Goal: Transaction & Acquisition: Obtain resource

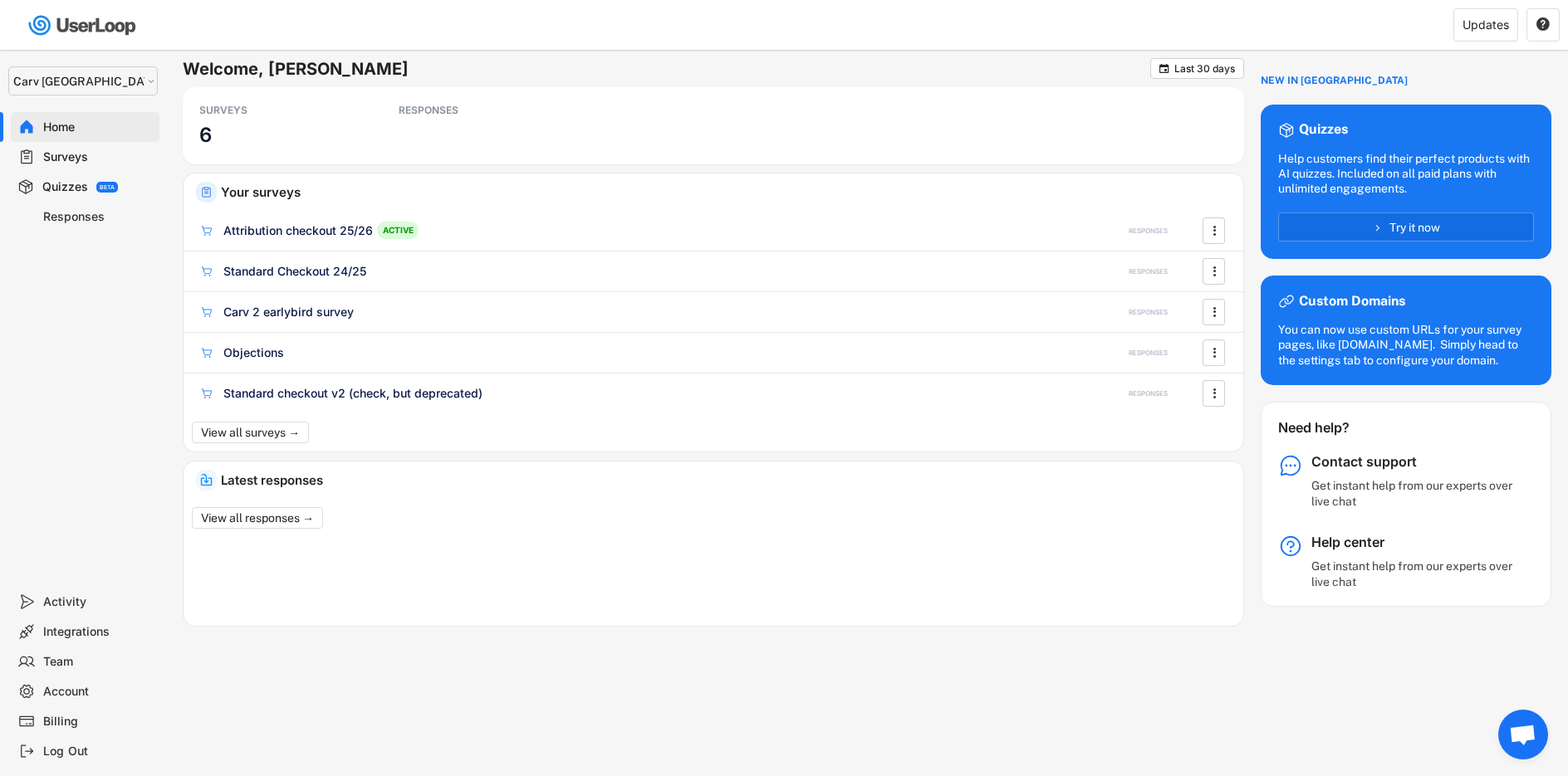
select select ""1348695171700984260__LOOKUP__1664546256262x474730326317858800""
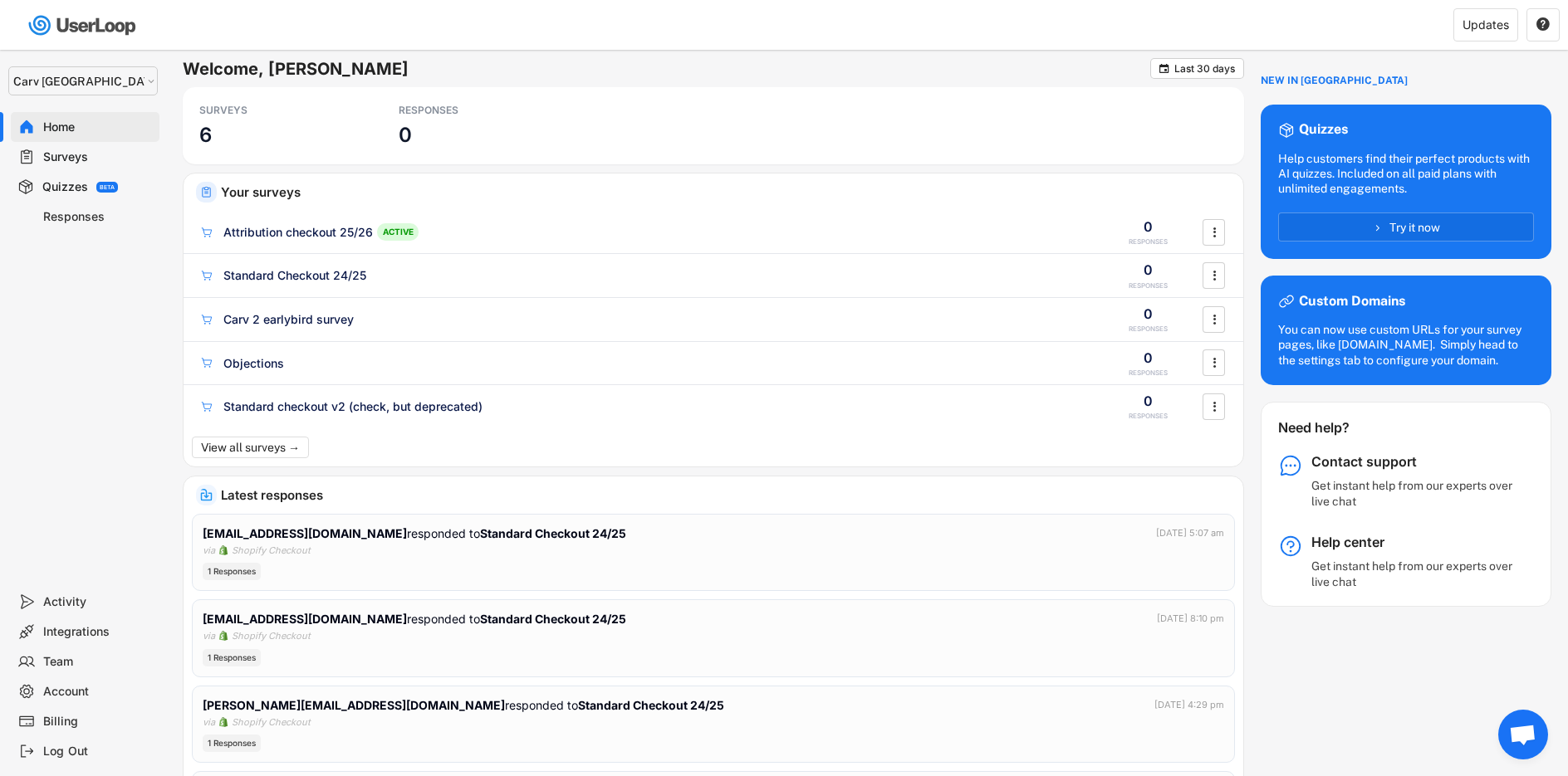
click at [61, 152] on div "Surveys" at bounding box center [98, 157] width 110 height 16
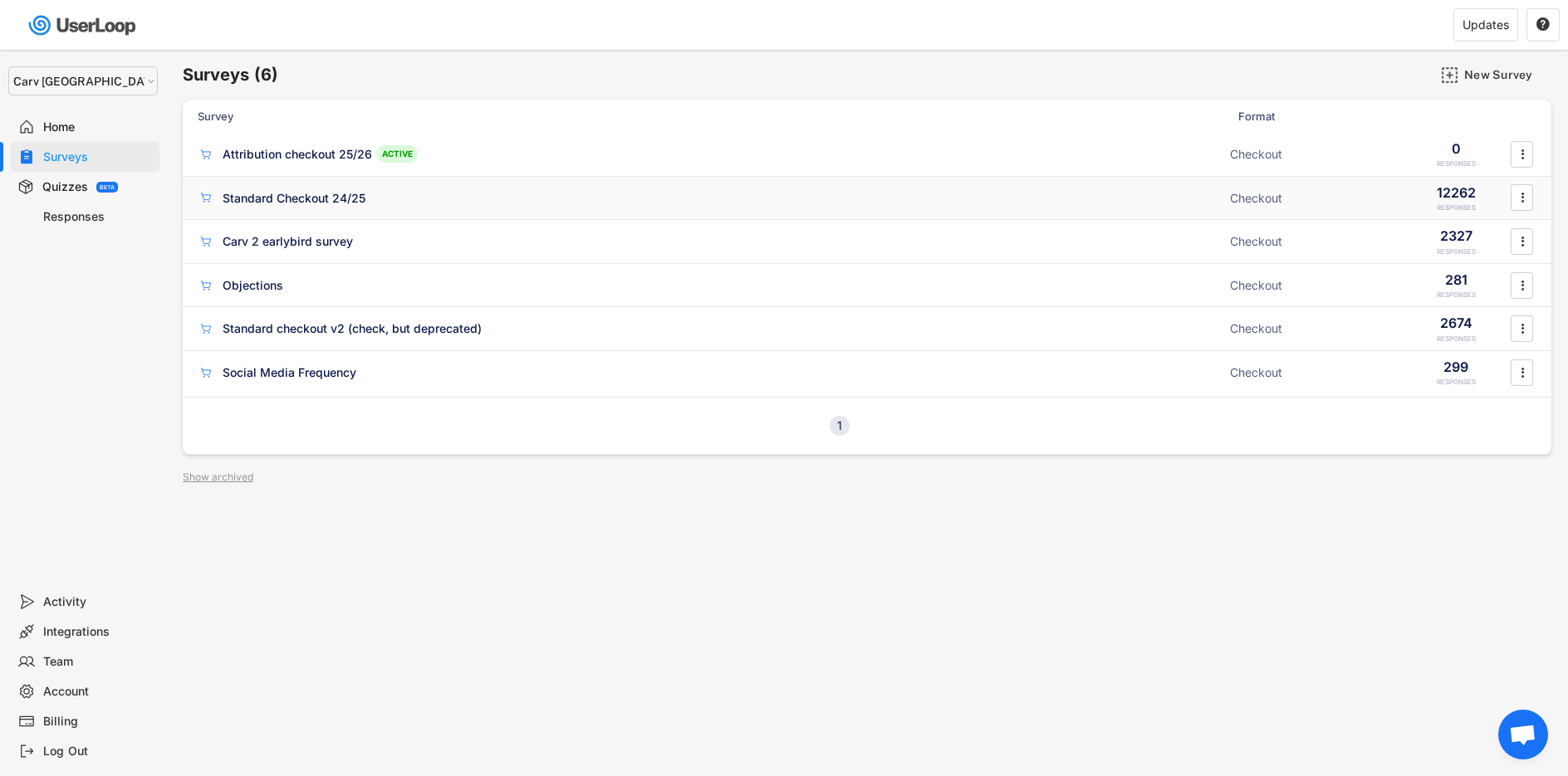
click at [511, 190] on div "Standard Checkout 24/25" at bounding box center [708, 197] width 1023 height 17
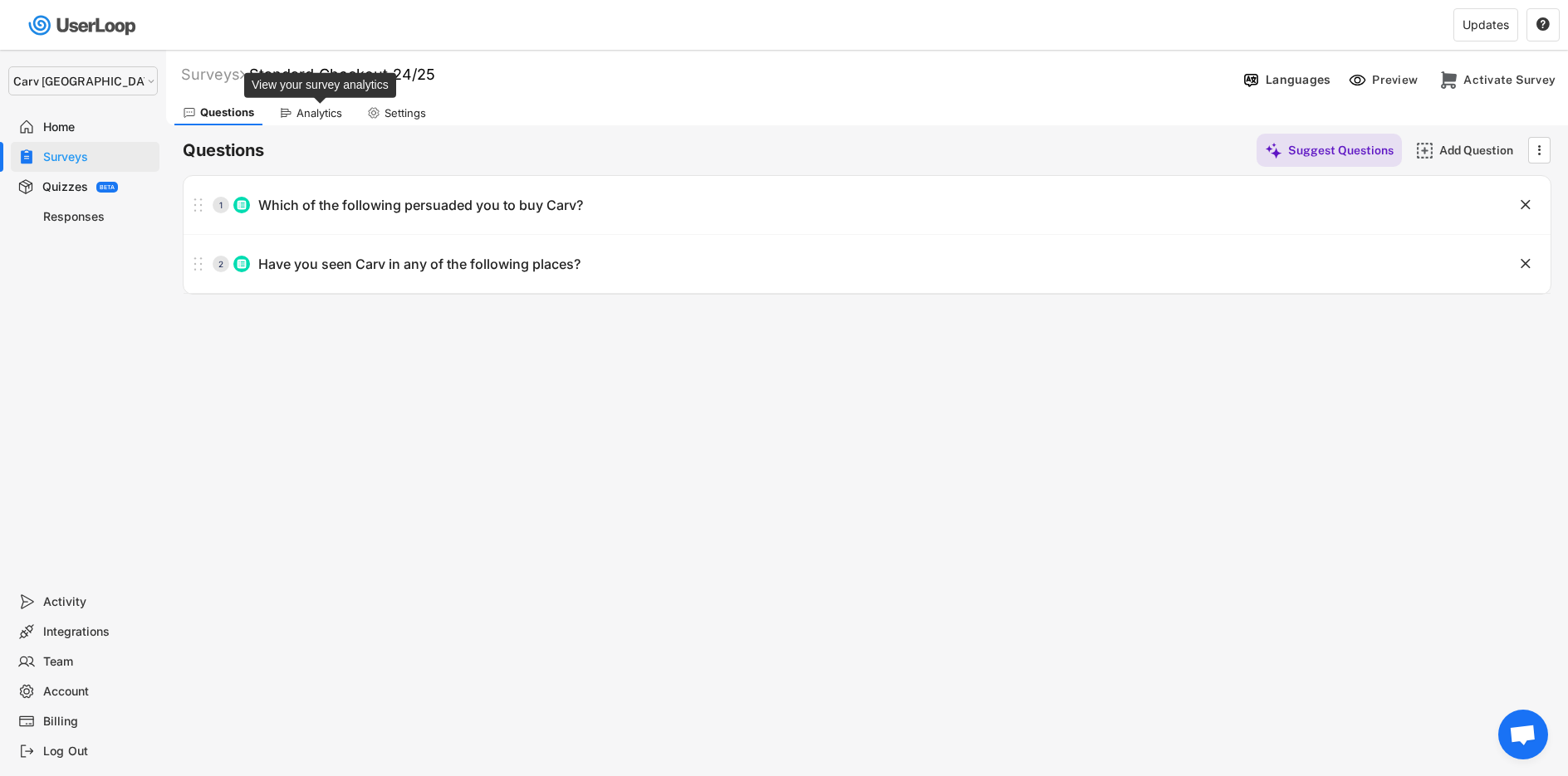
click at [304, 116] on div "Analytics" at bounding box center [319, 113] width 46 height 14
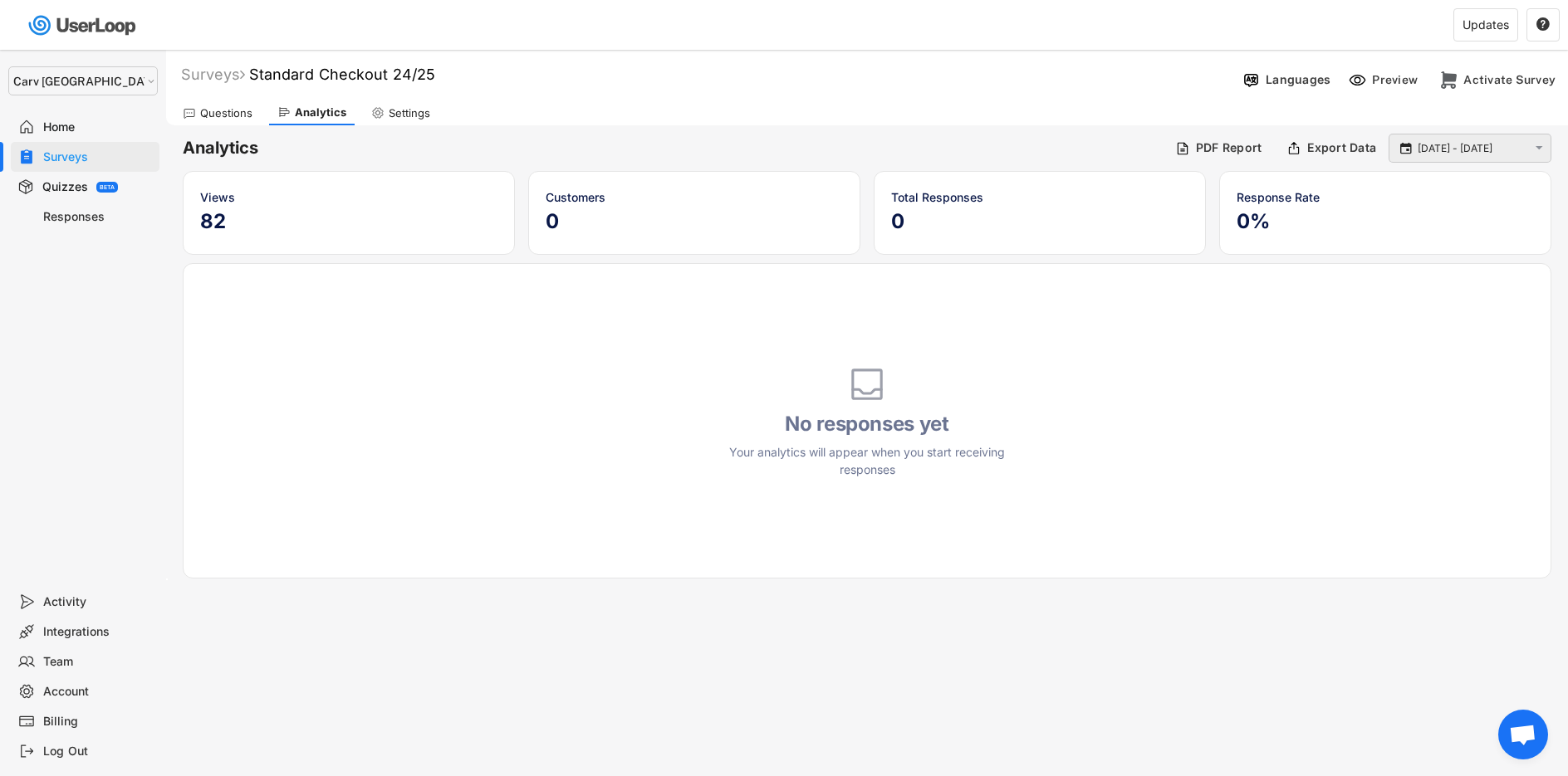
click at [1474, 148] on input "[DATE] - [DATE]" at bounding box center [1472, 149] width 110 height 17
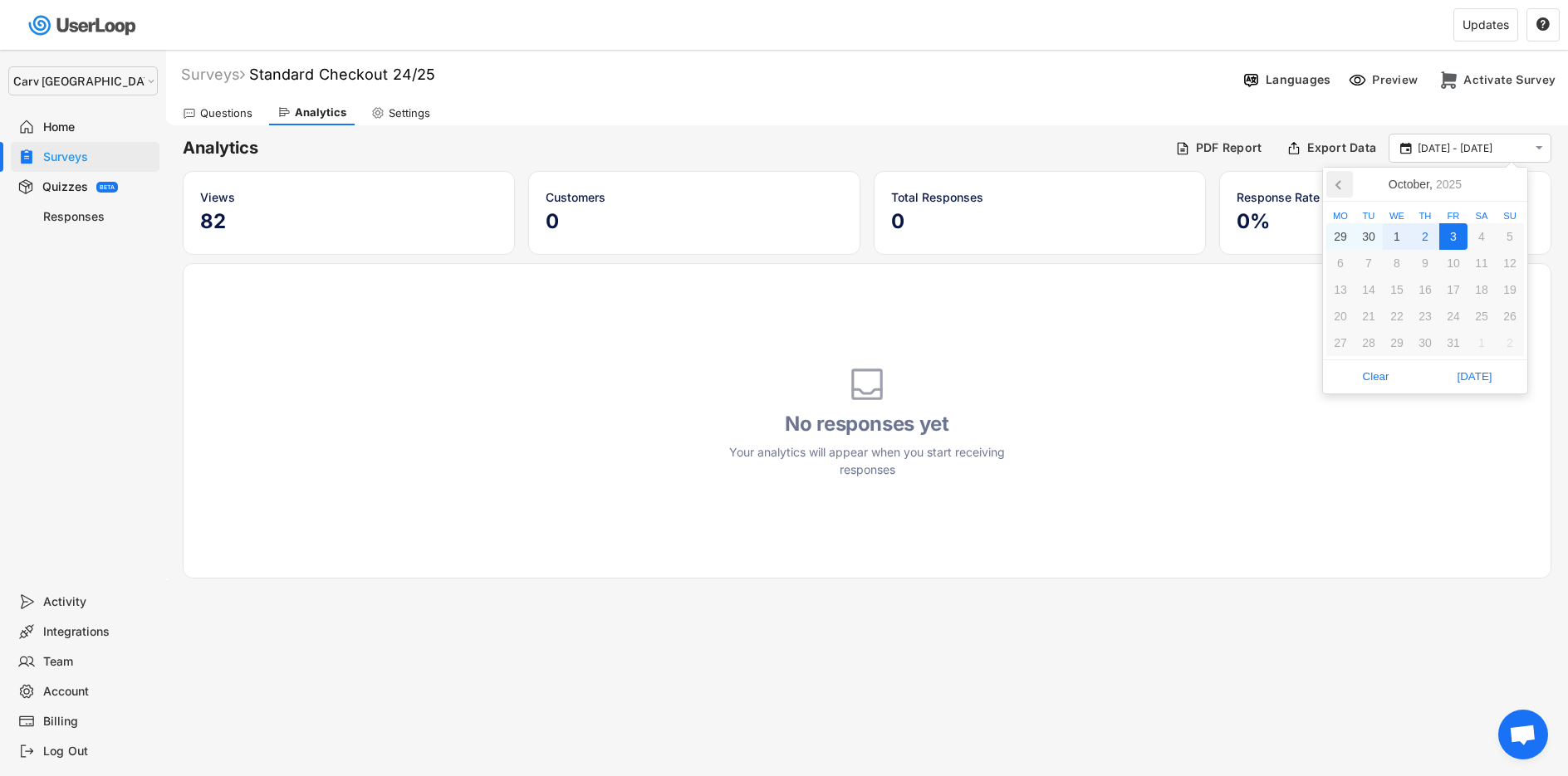
click at [1339, 188] on icon at bounding box center [1338, 185] width 4 height 8
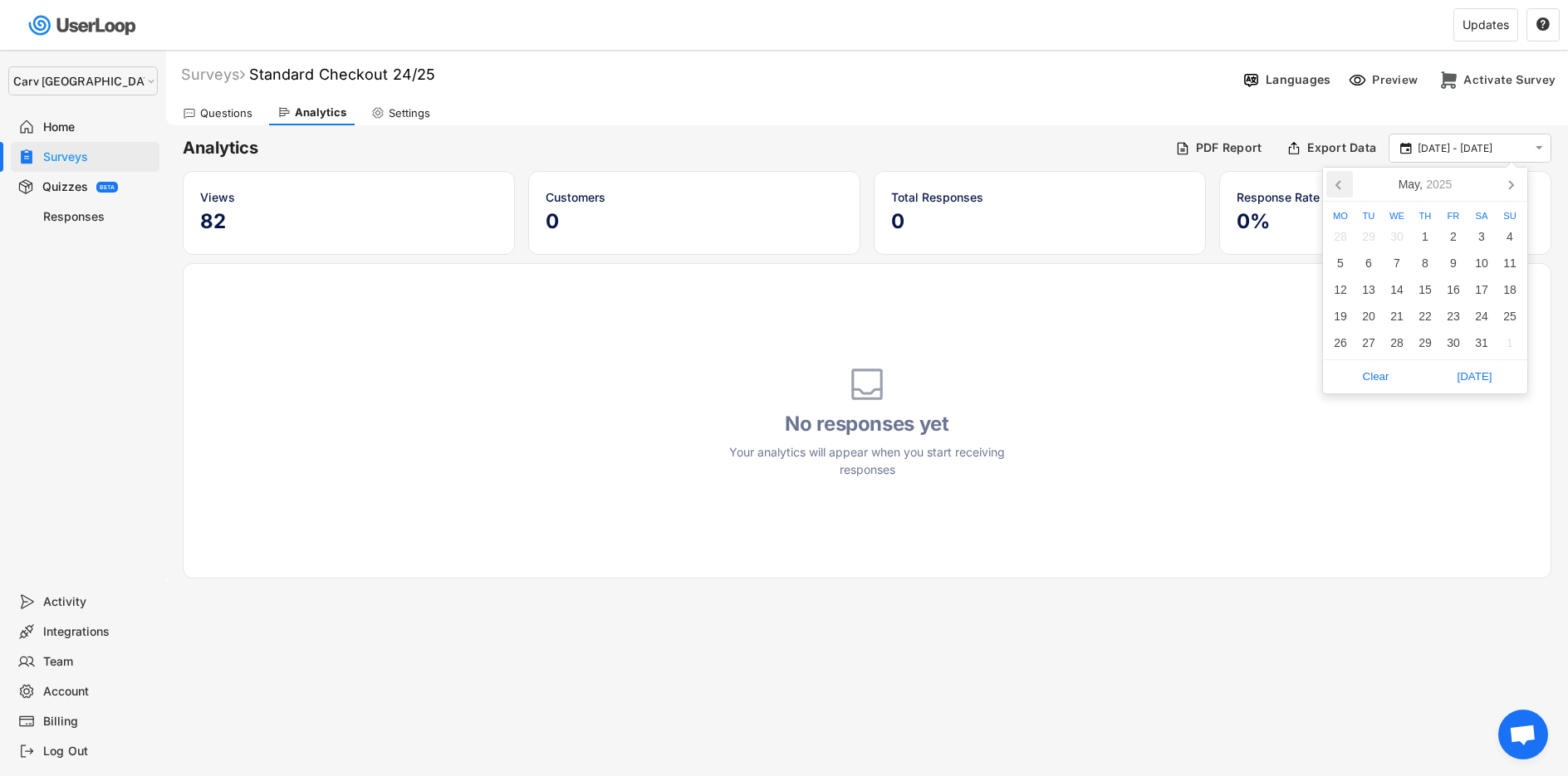
click at [1342, 188] on icon at bounding box center [1339, 184] width 27 height 27
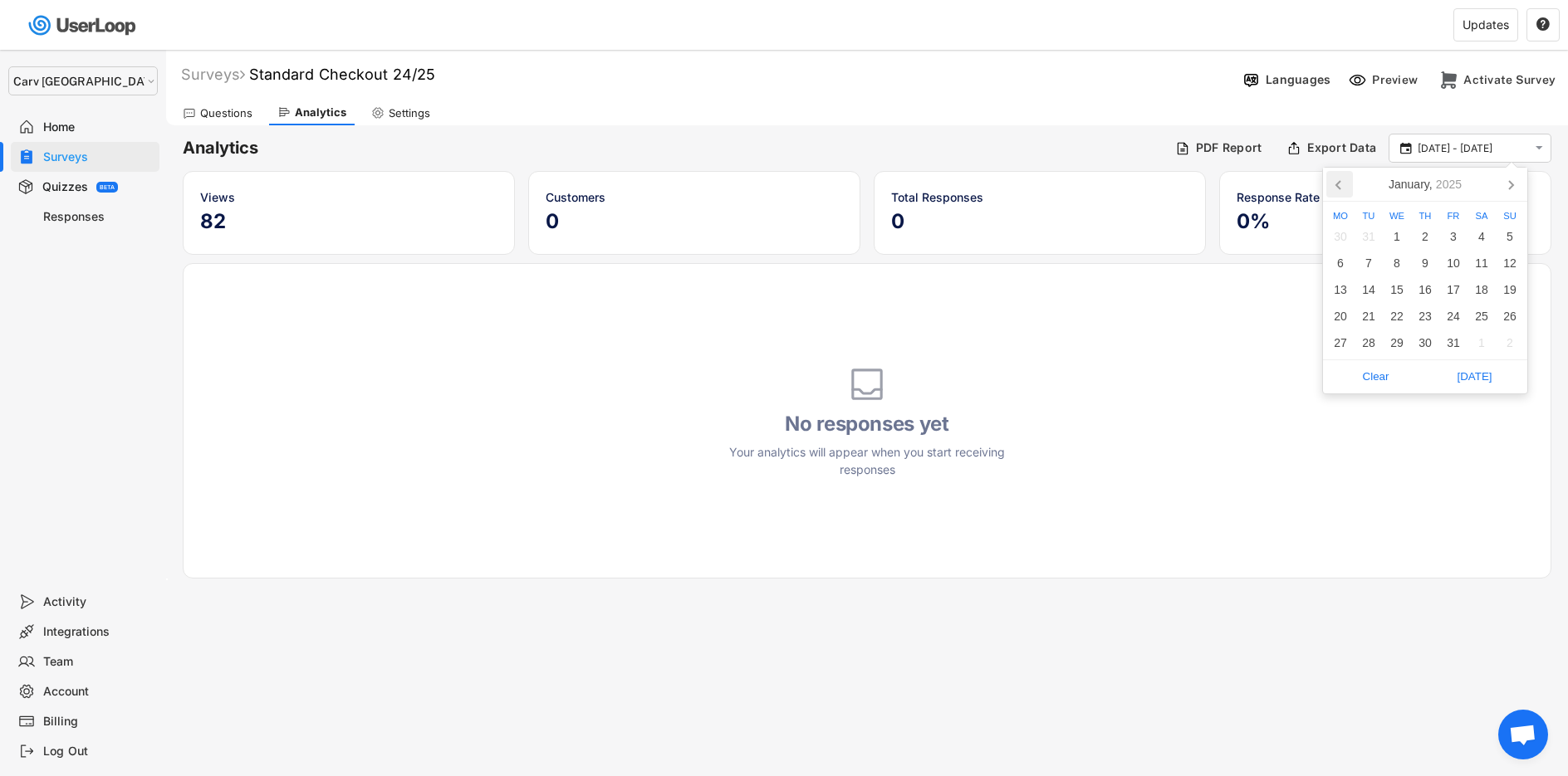
click at [1342, 188] on icon at bounding box center [1339, 184] width 27 height 27
click at [1370, 241] on div "1" at bounding box center [1368, 236] width 28 height 27
click at [1517, 183] on icon at bounding box center [1510, 184] width 27 height 27
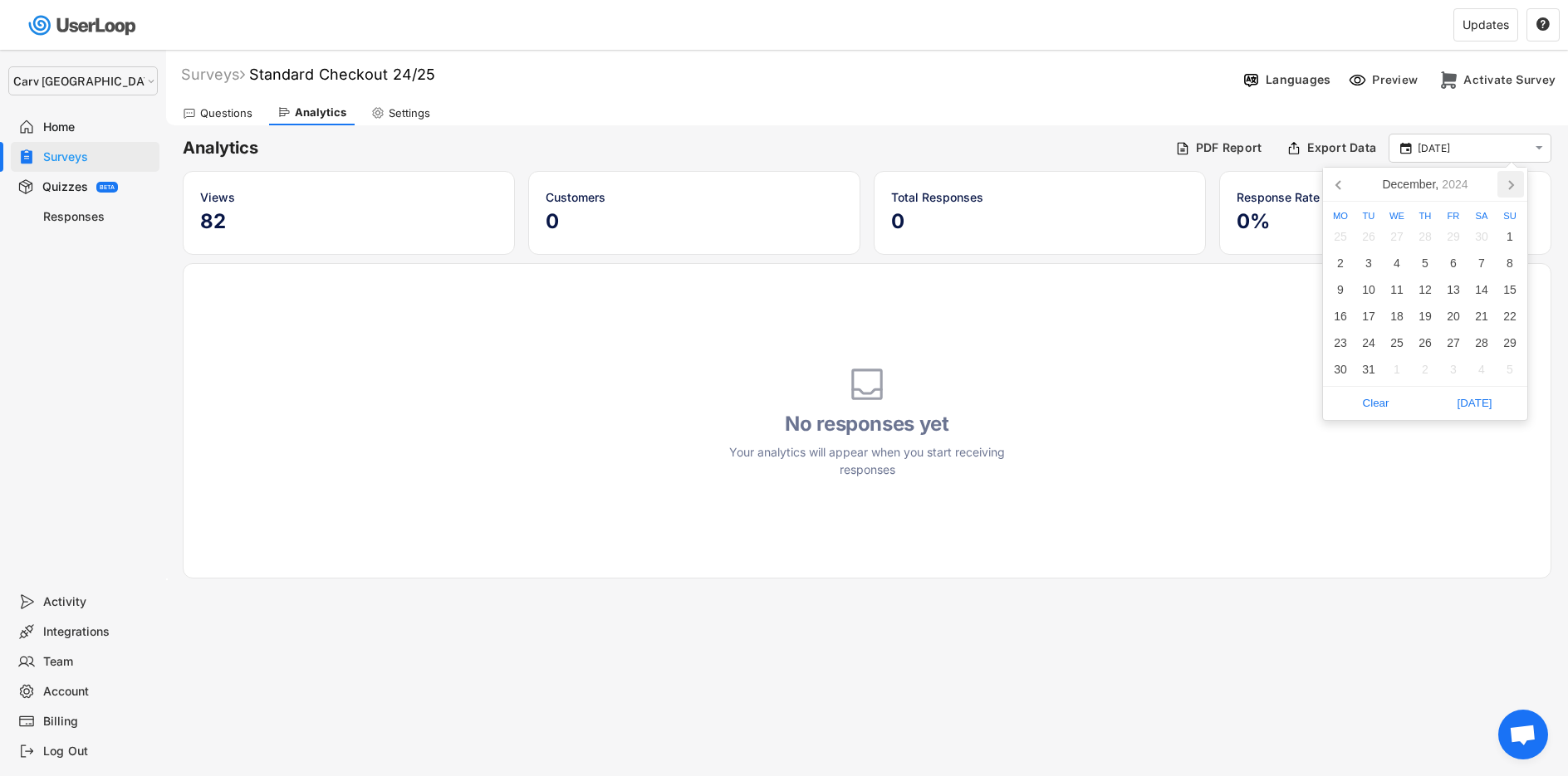
click at [1517, 183] on icon at bounding box center [1510, 184] width 27 height 27
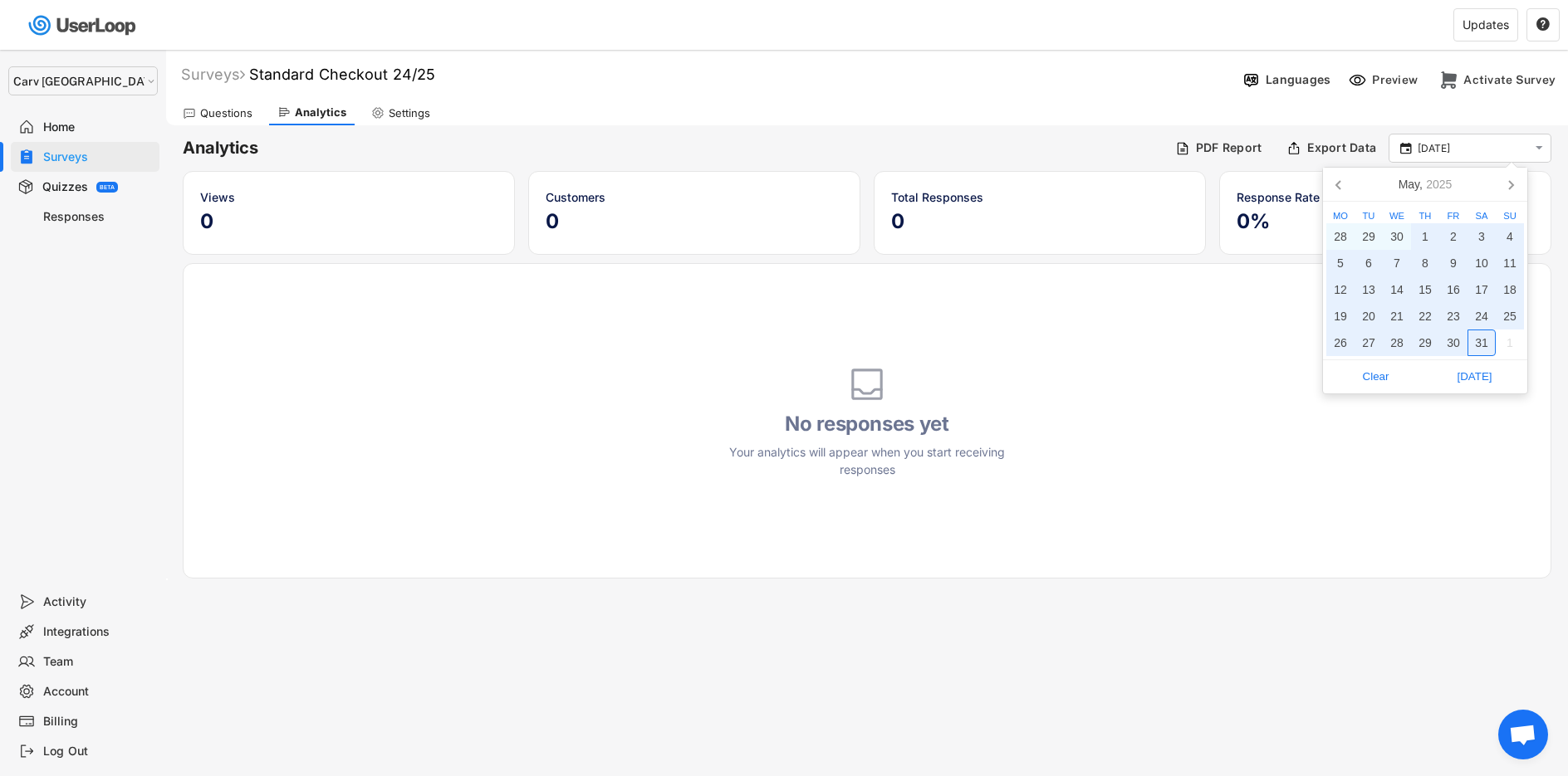
click at [1488, 350] on div "31" at bounding box center [1481, 342] width 28 height 27
type input "[DATE] - [DATE]"
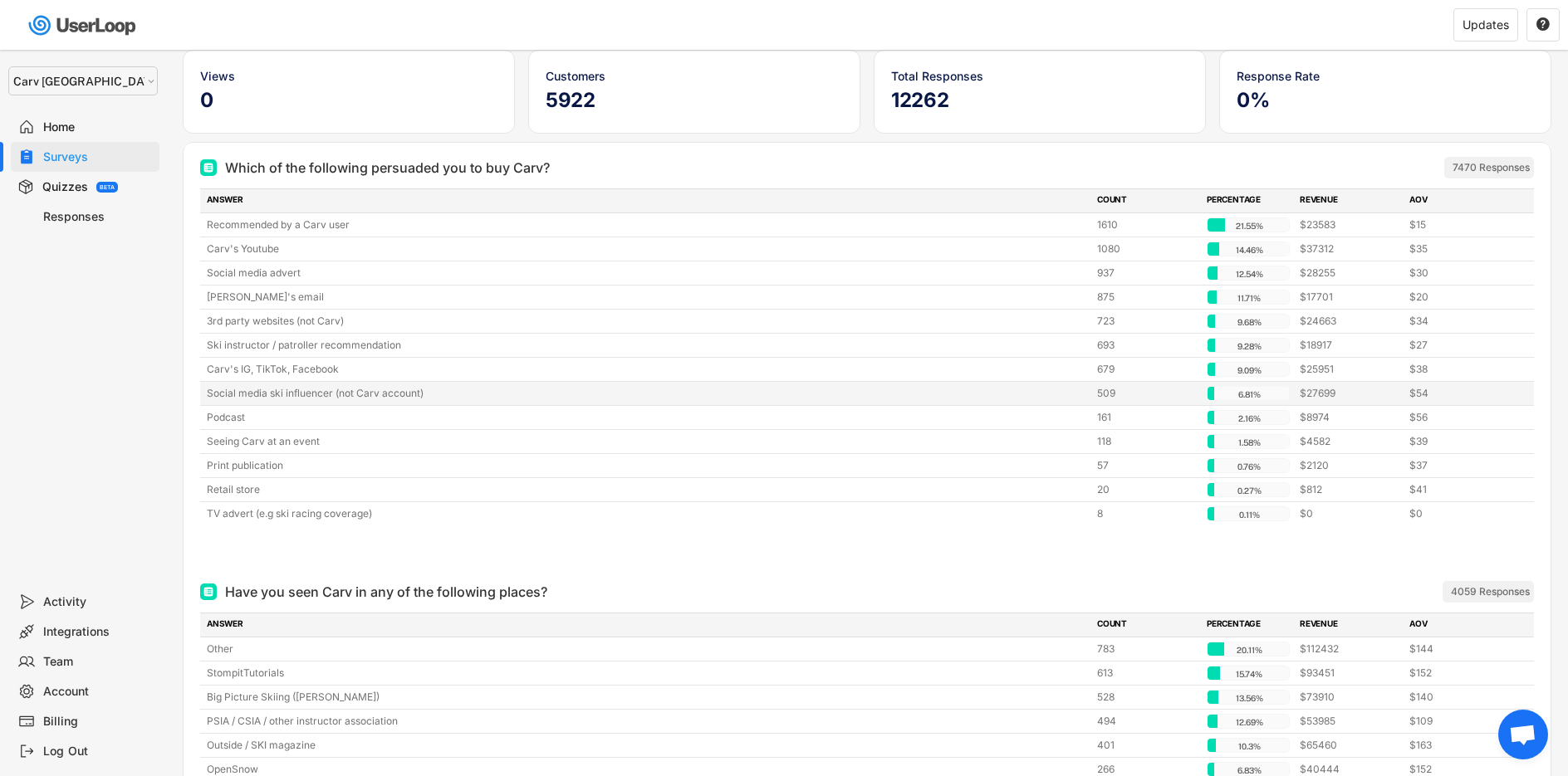
scroll to position [140, 0]
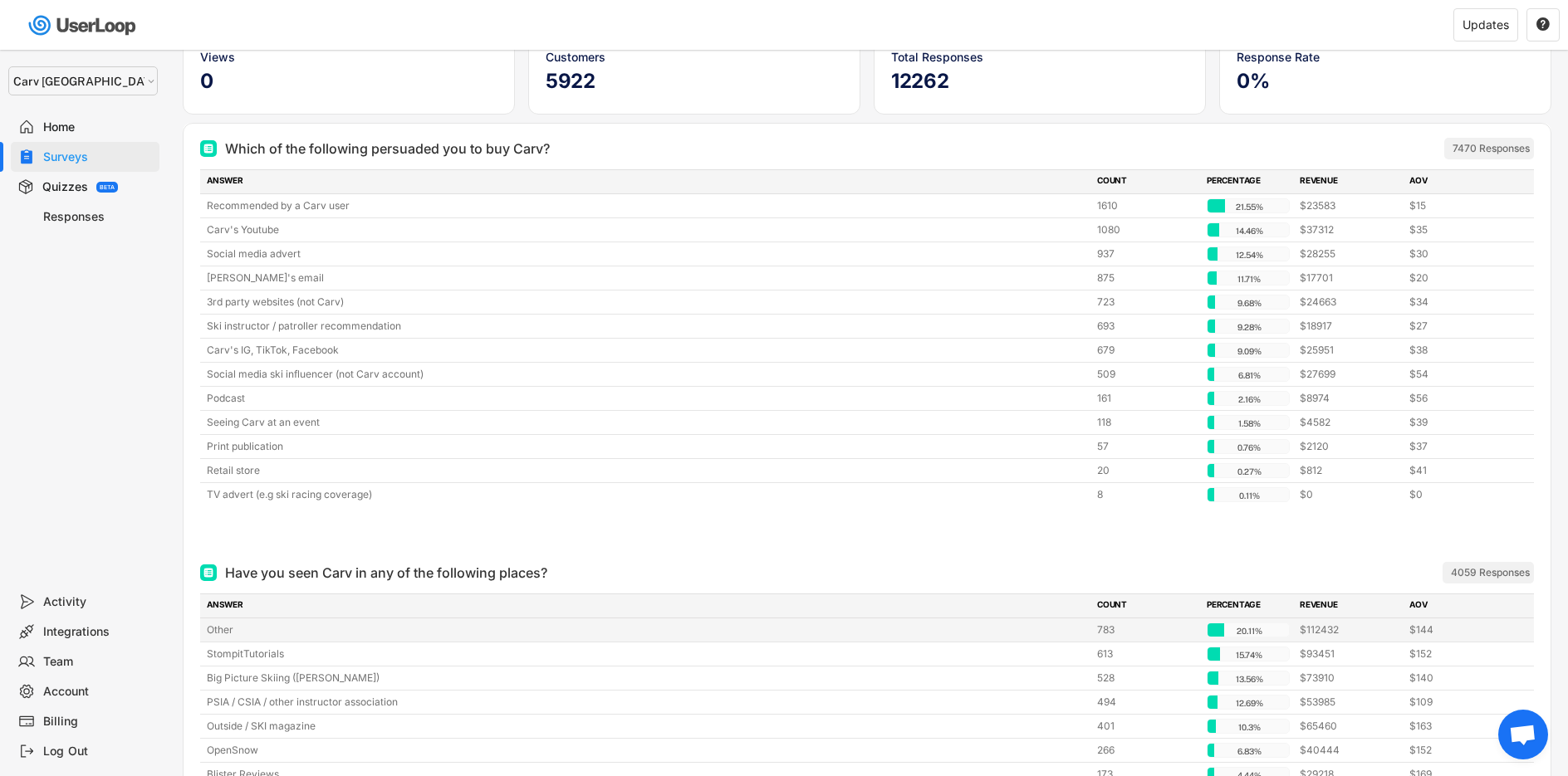
click at [994, 629] on div "Other" at bounding box center [647, 630] width 880 height 15
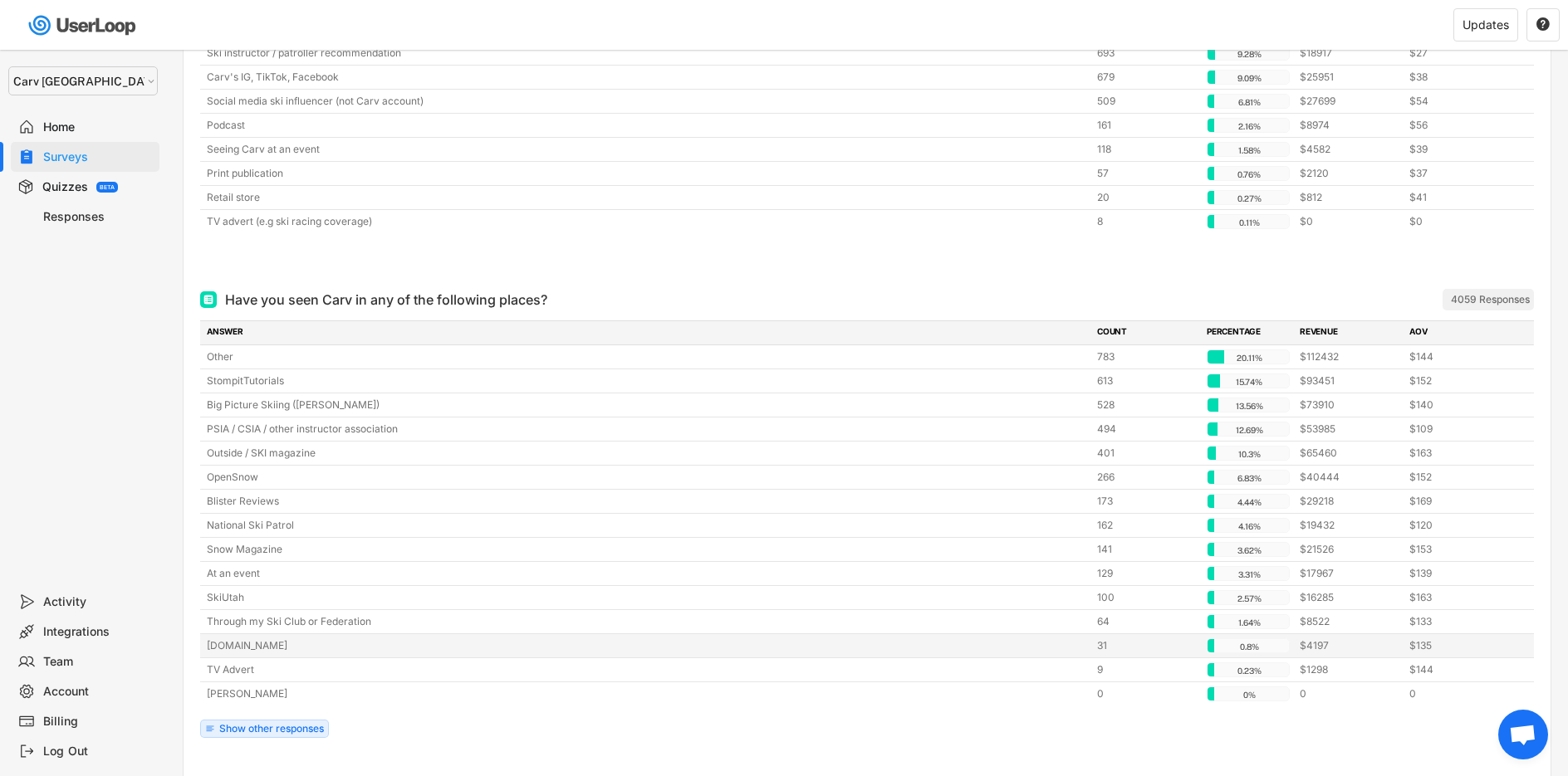
scroll to position [468, 0]
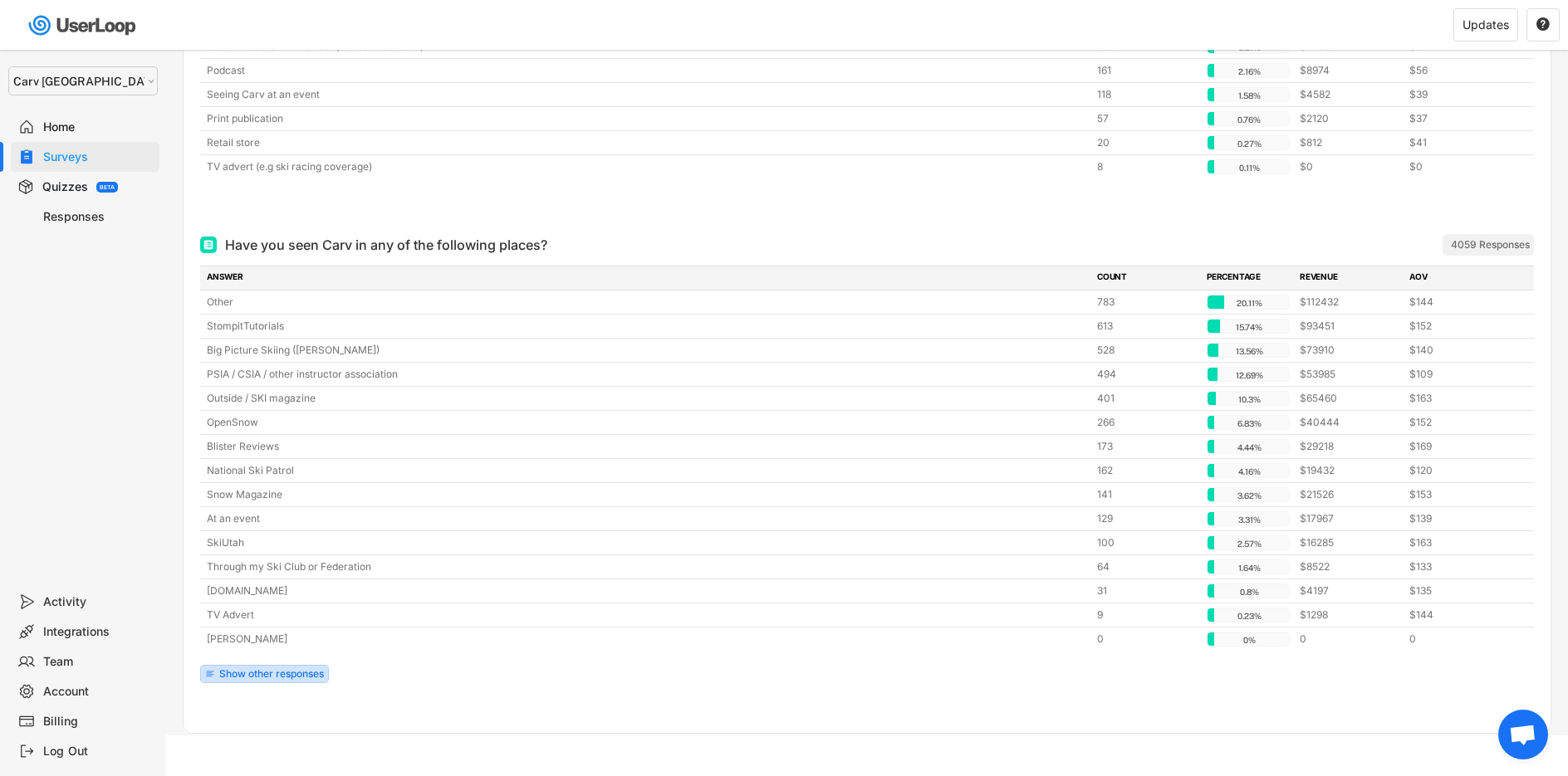
click at [247, 669] on div "Show other responses" at bounding box center [272, 674] width 104 height 10
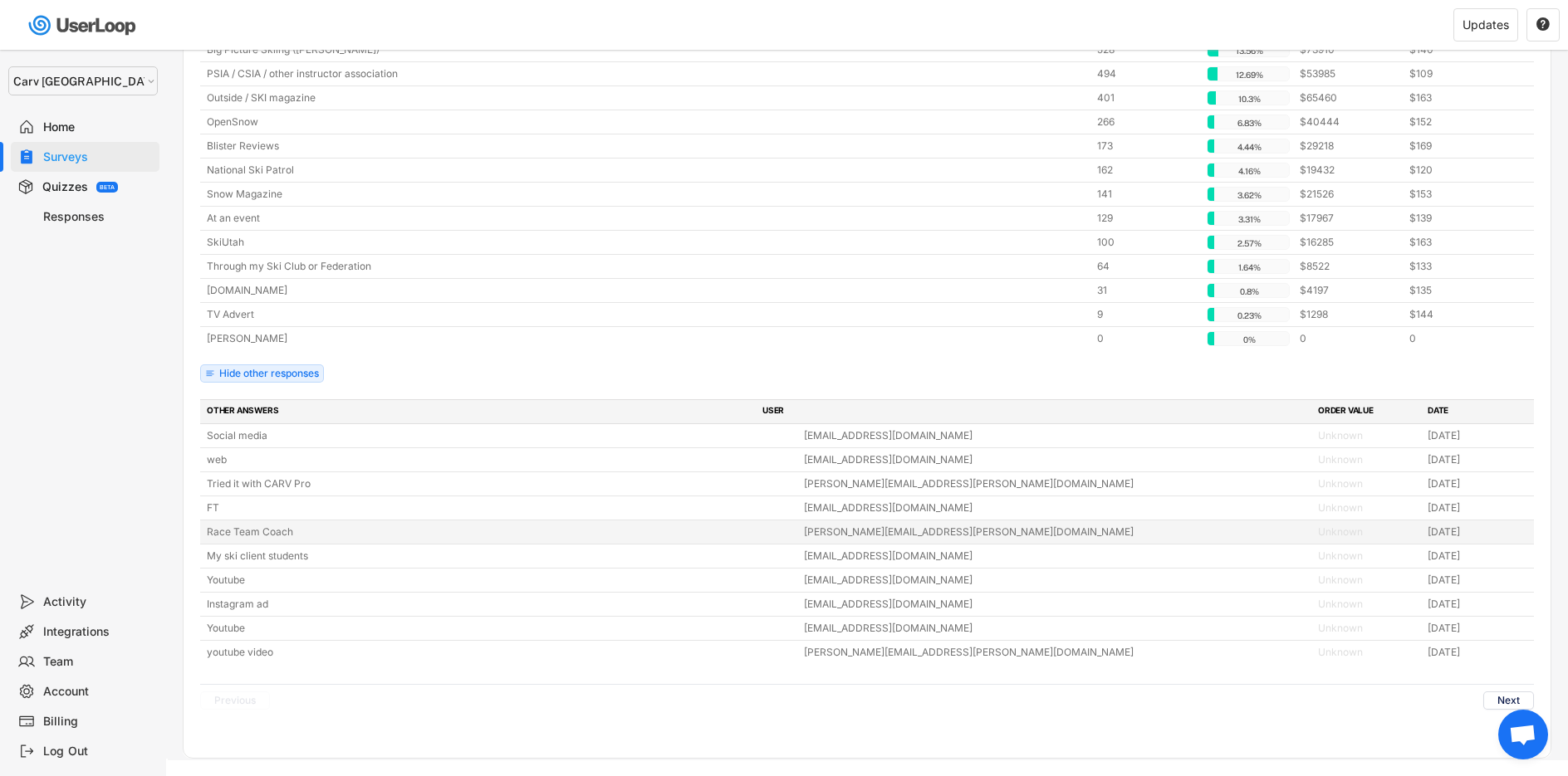
scroll to position [791, 0]
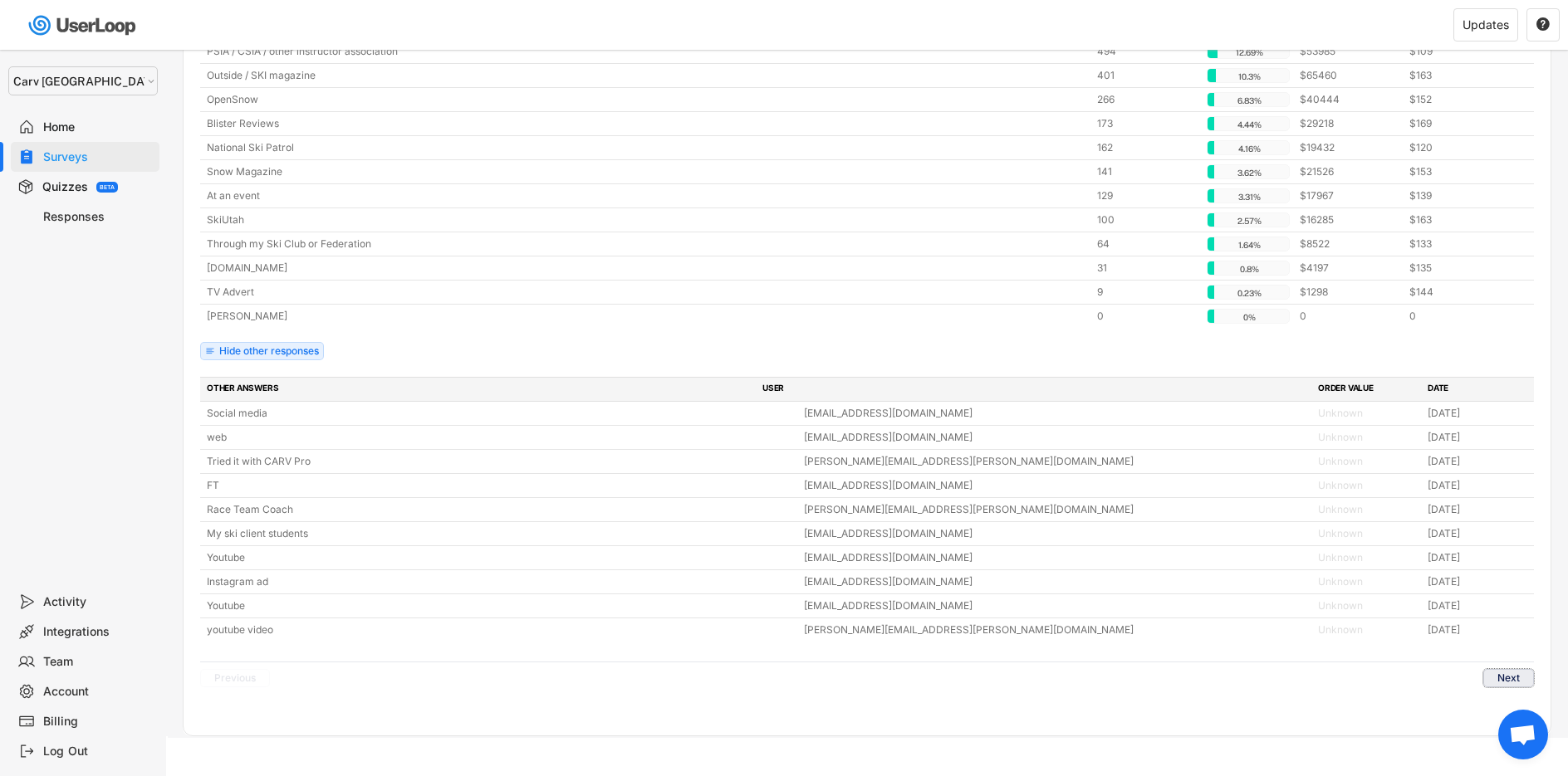
click at [1492, 669] on button "Next" at bounding box center [1508, 678] width 50 height 19
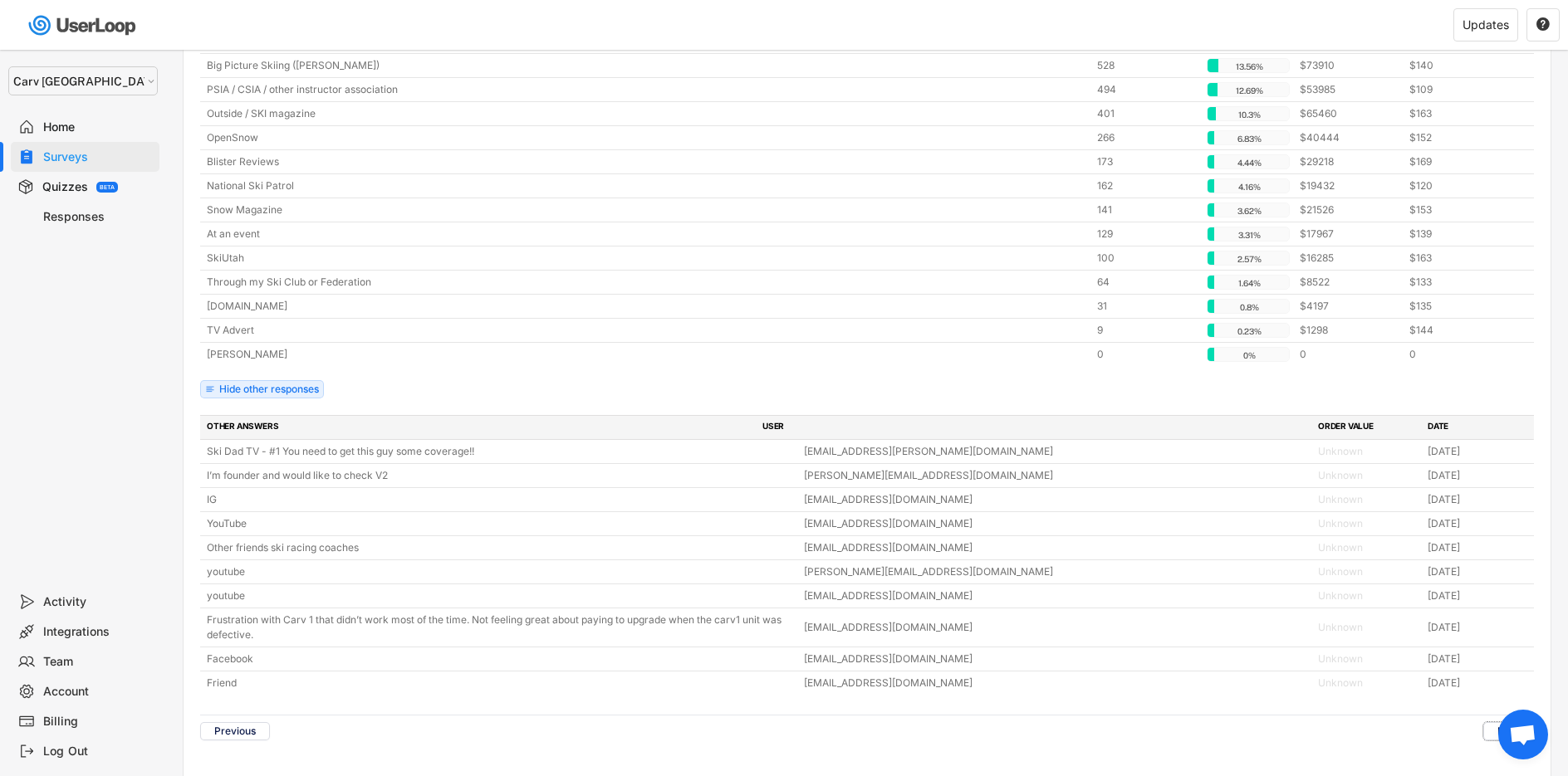
scroll to position [807, 0]
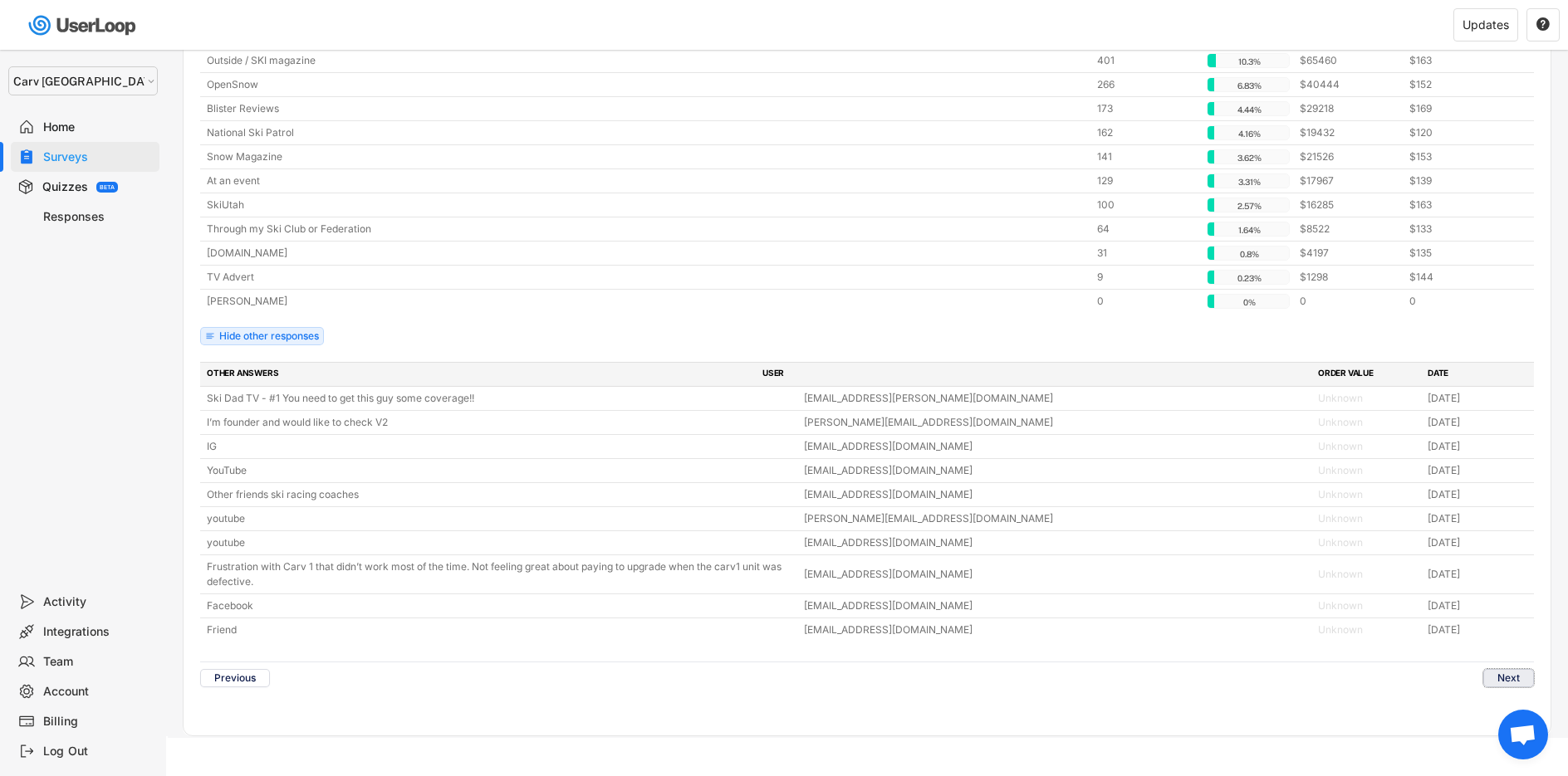
click at [1516, 669] on button "Next" at bounding box center [1508, 678] width 50 height 19
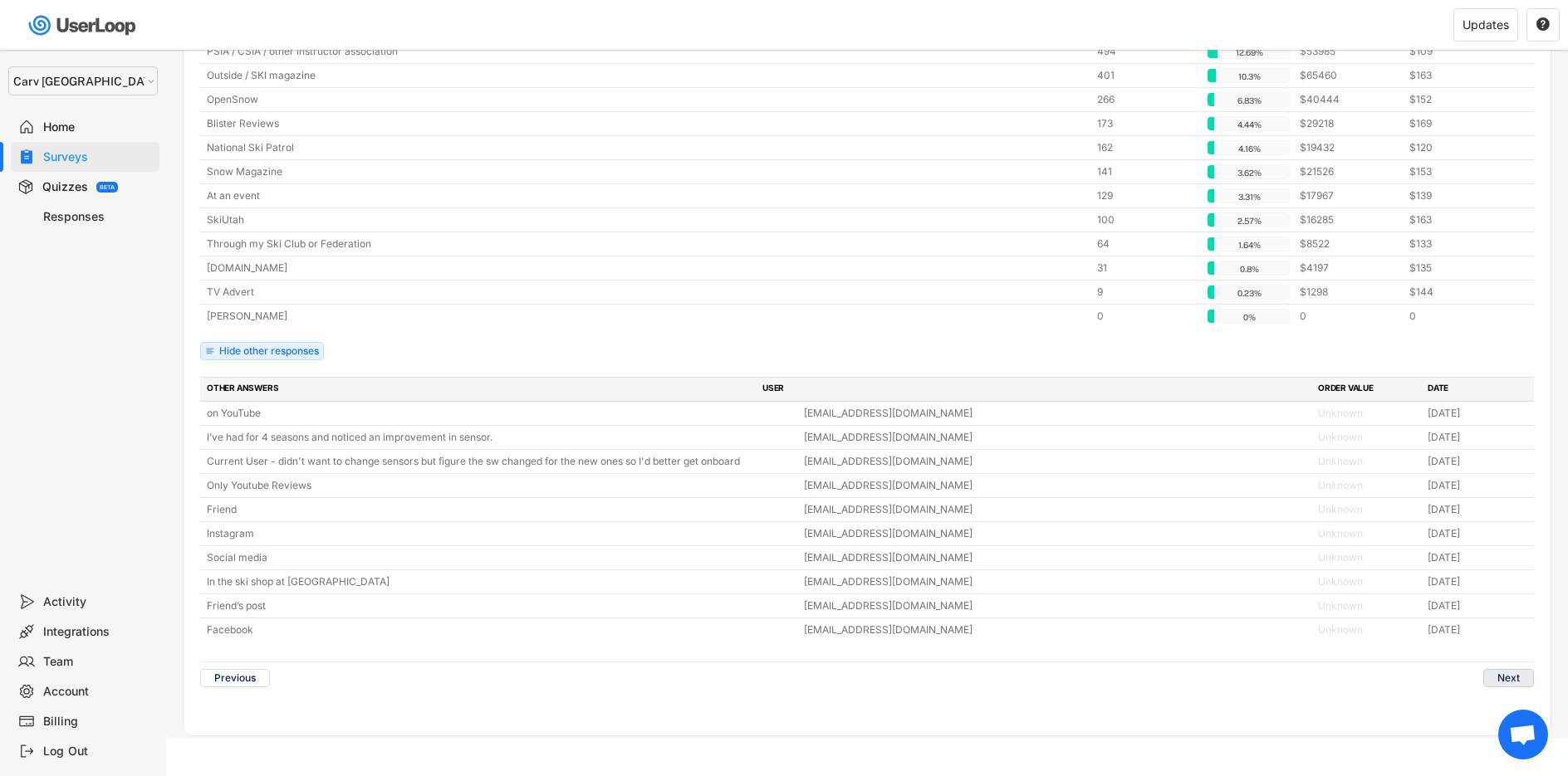
click at [1508, 669] on button "Next" at bounding box center [1508, 678] width 50 height 19
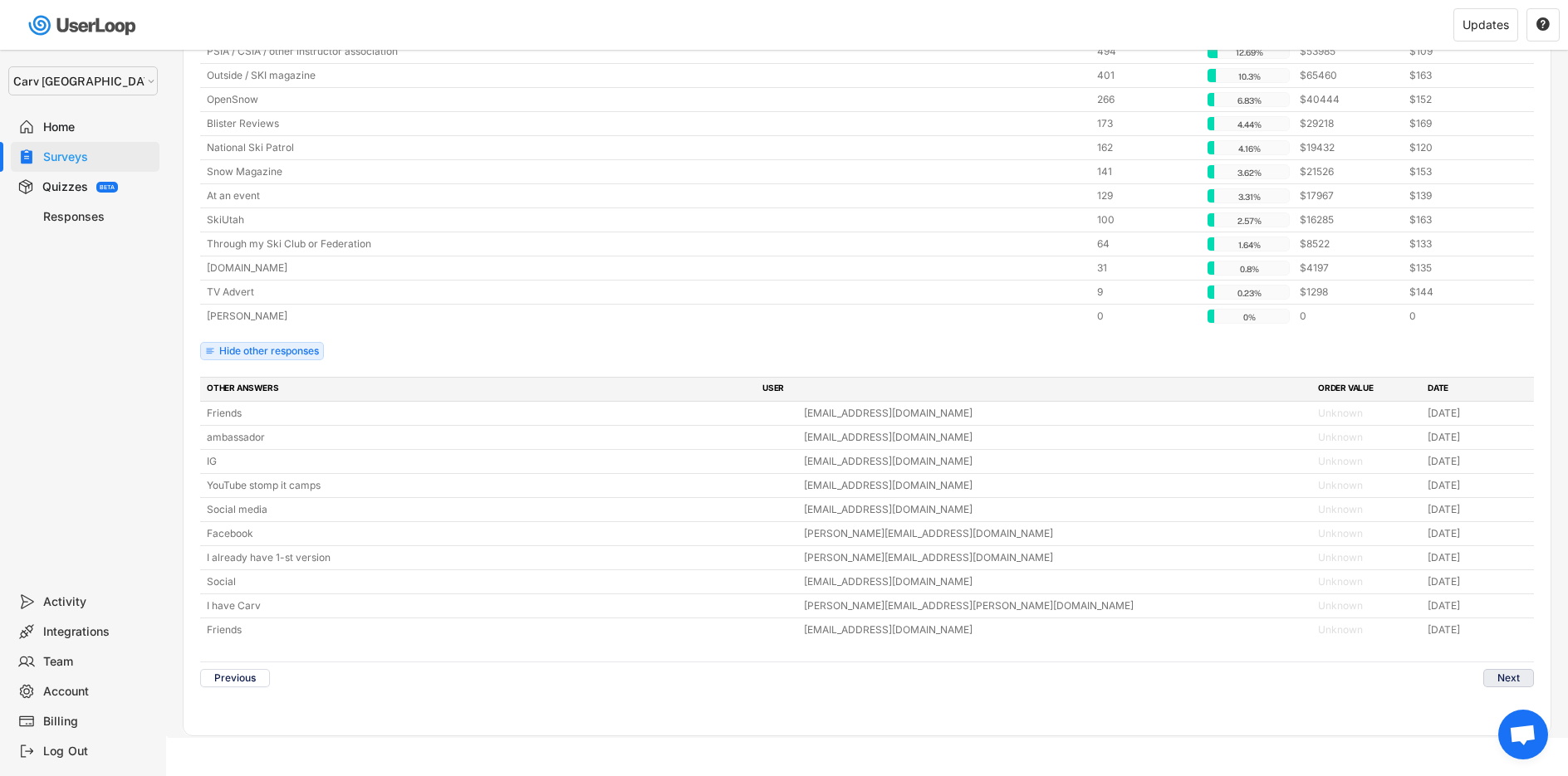
click at [1508, 669] on button "Next" at bounding box center [1508, 678] width 50 height 19
click at [1495, 669] on button "Next" at bounding box center [1508, 678] width 50 height 19
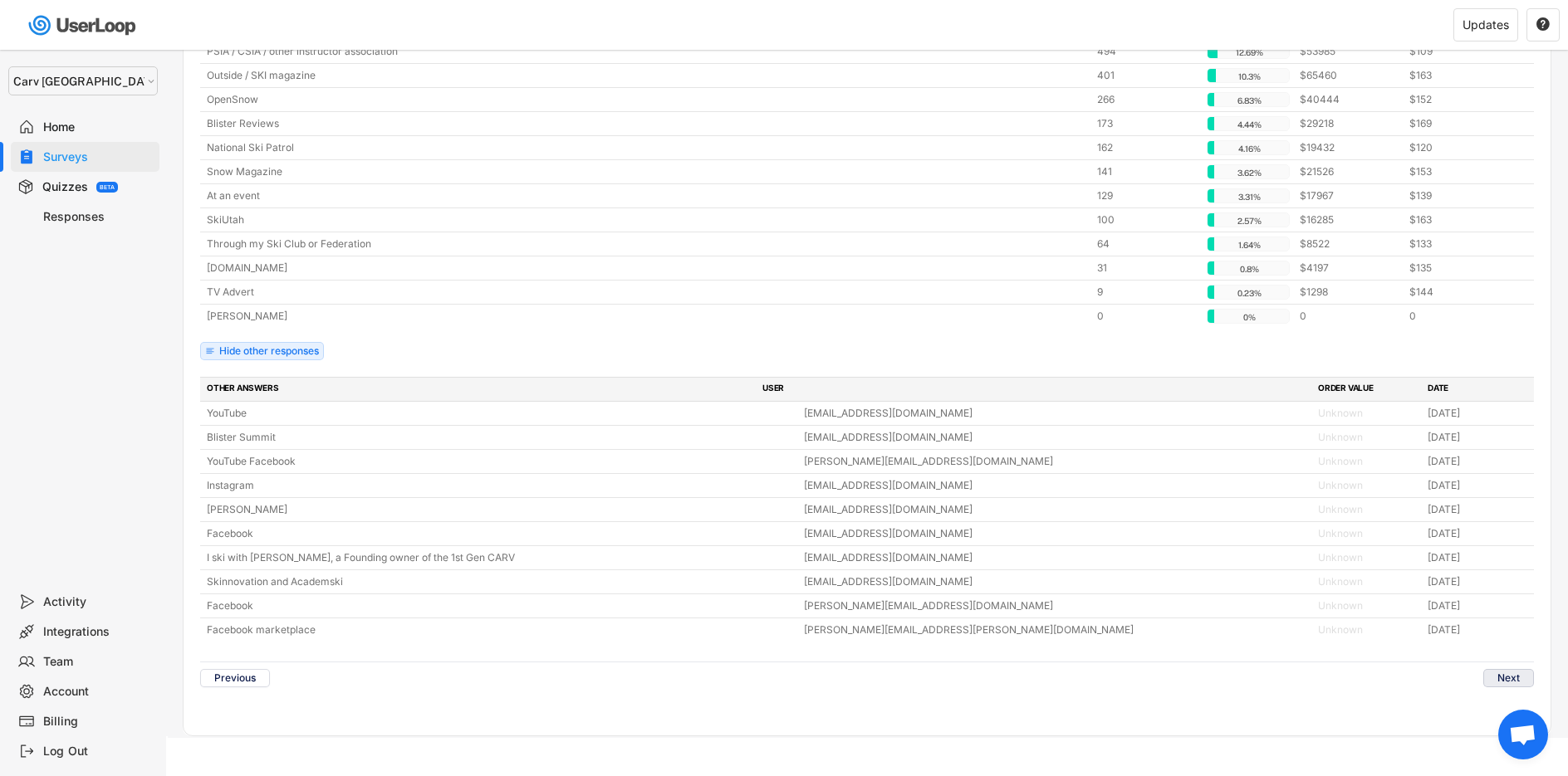
click at [1508, 669] on button "Next" at bounding box center [1508, 678] width 50 height 19
click at [1506, 671] on button "Next" at bounding box center [1508, 678] width 50 height 19
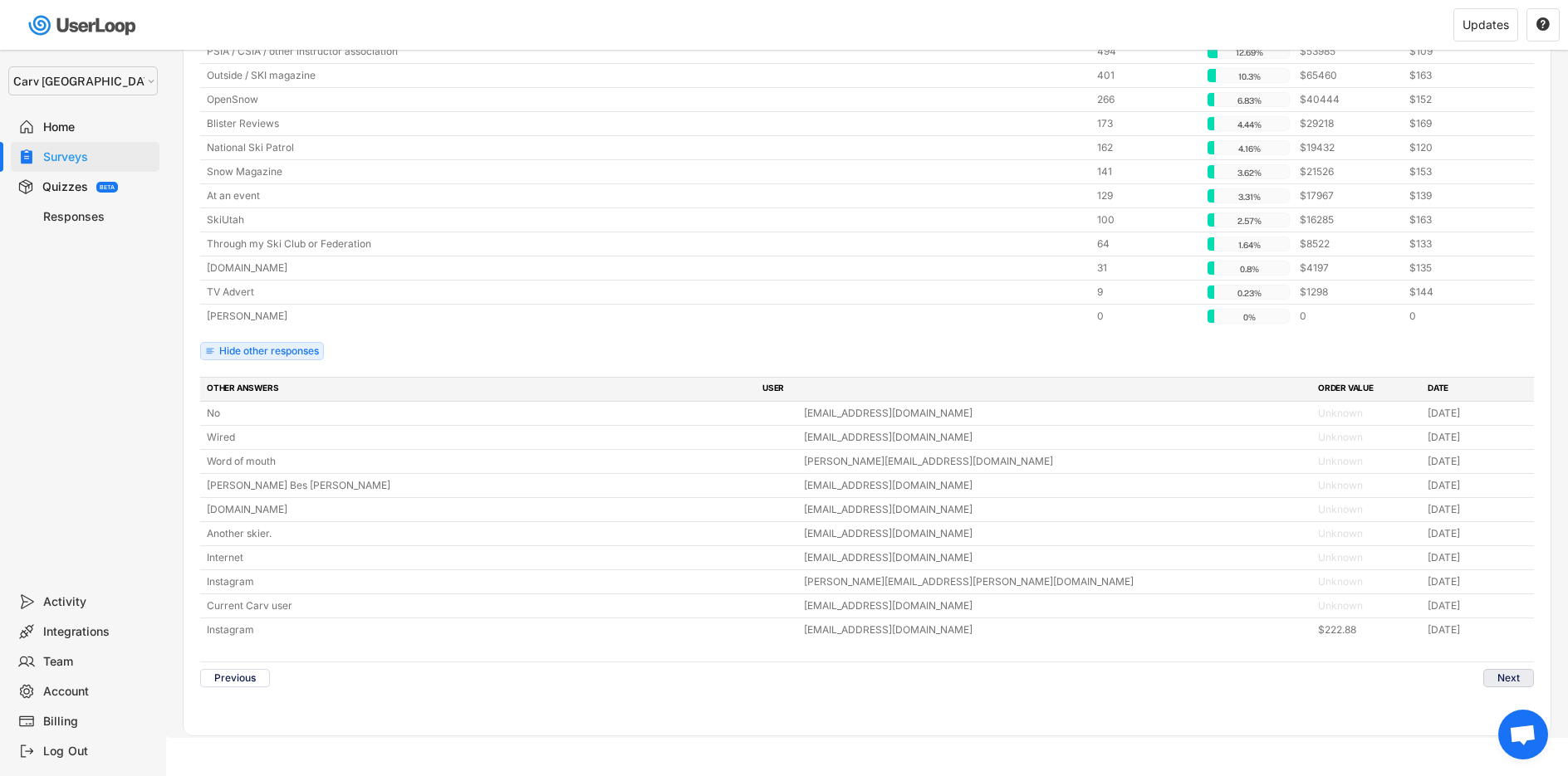
click at [1510, 669] on button "Next" at bounding box center [1508, 678] width 50 height 19
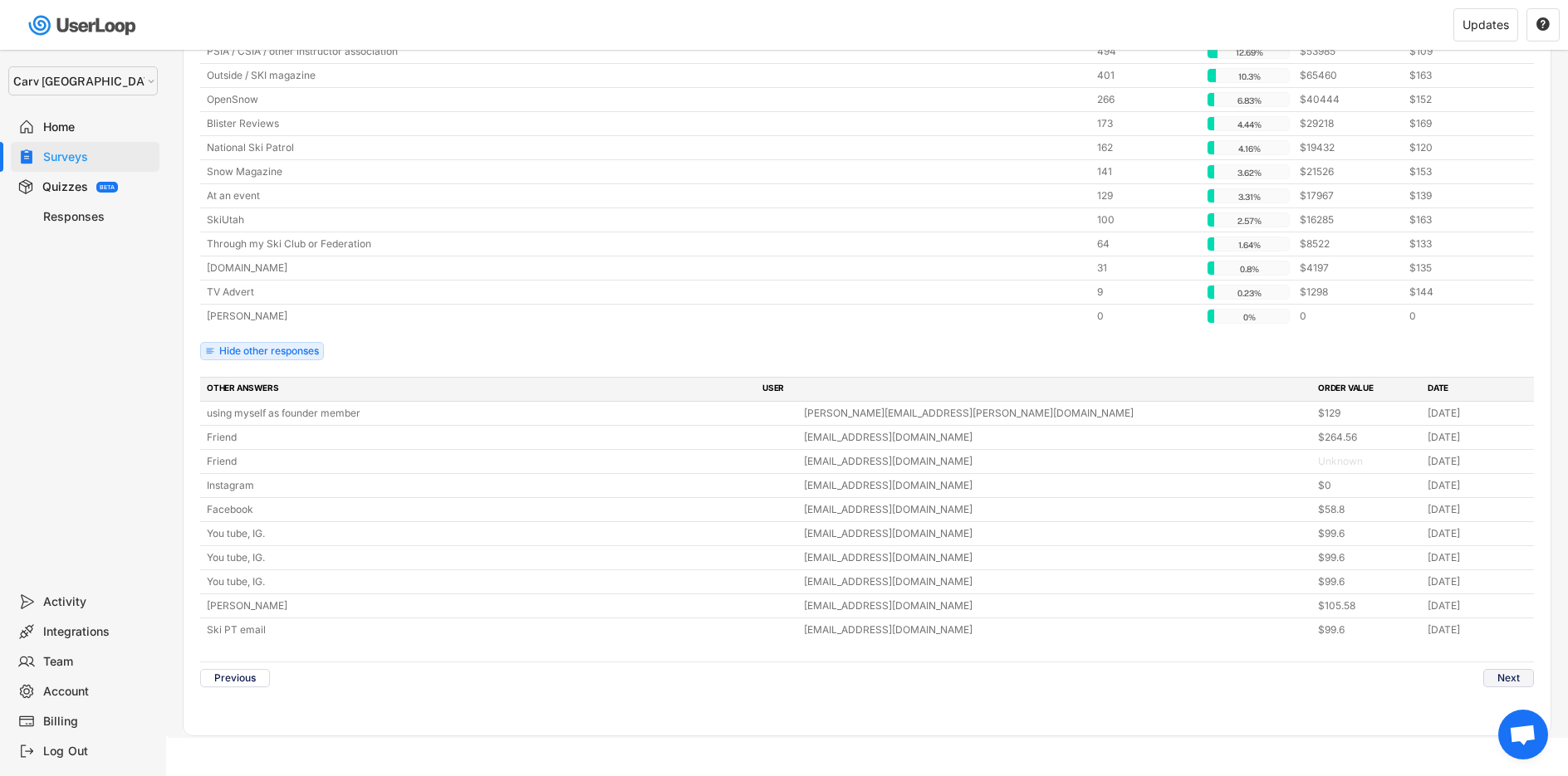
click at [1510, 669] on button "Next" at bounding box center [1508, 678] width 50 height 19
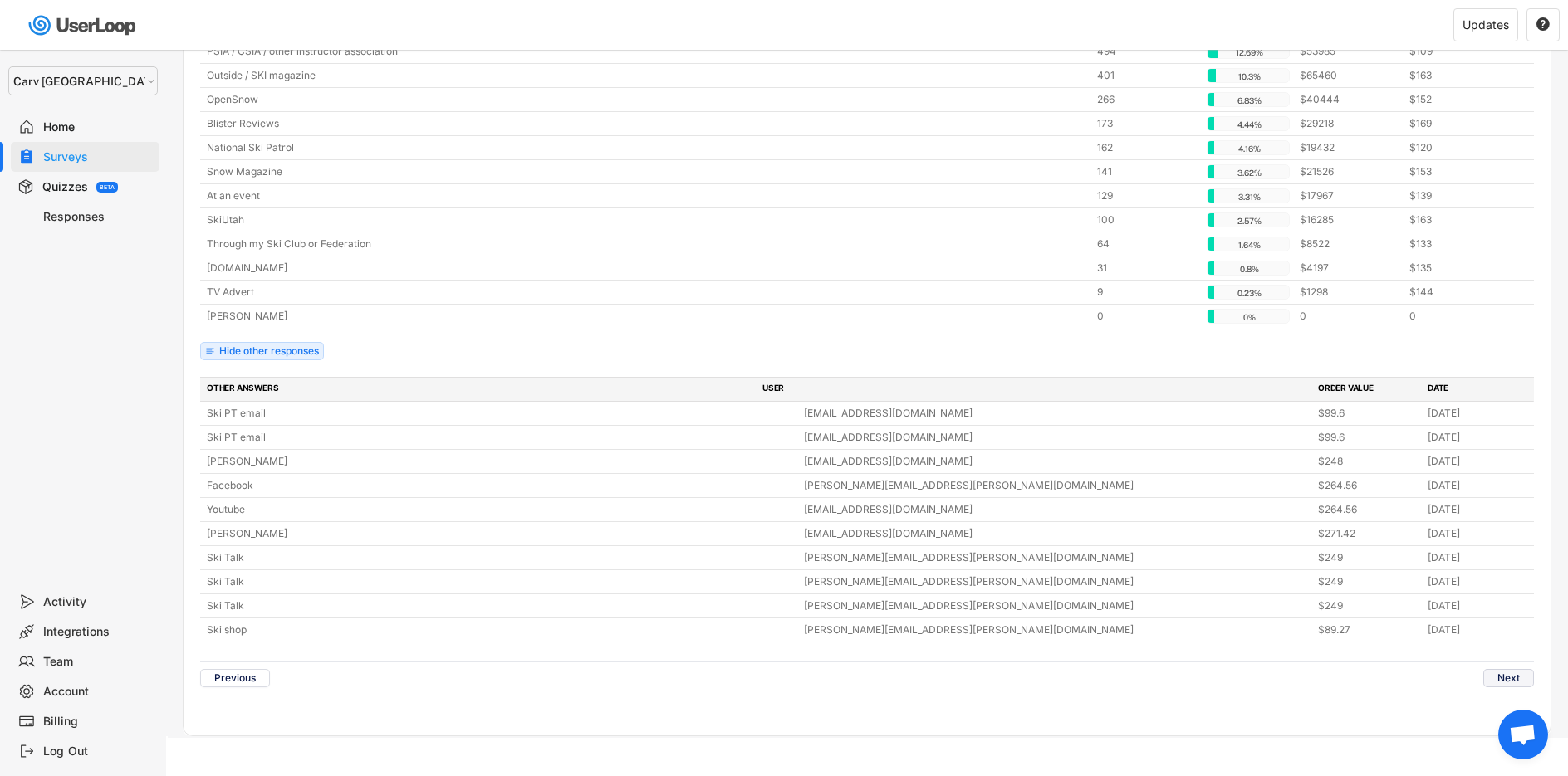
click at [1501, 669] on button "Next" at bounding box center [1508, 678] width 50 height 19
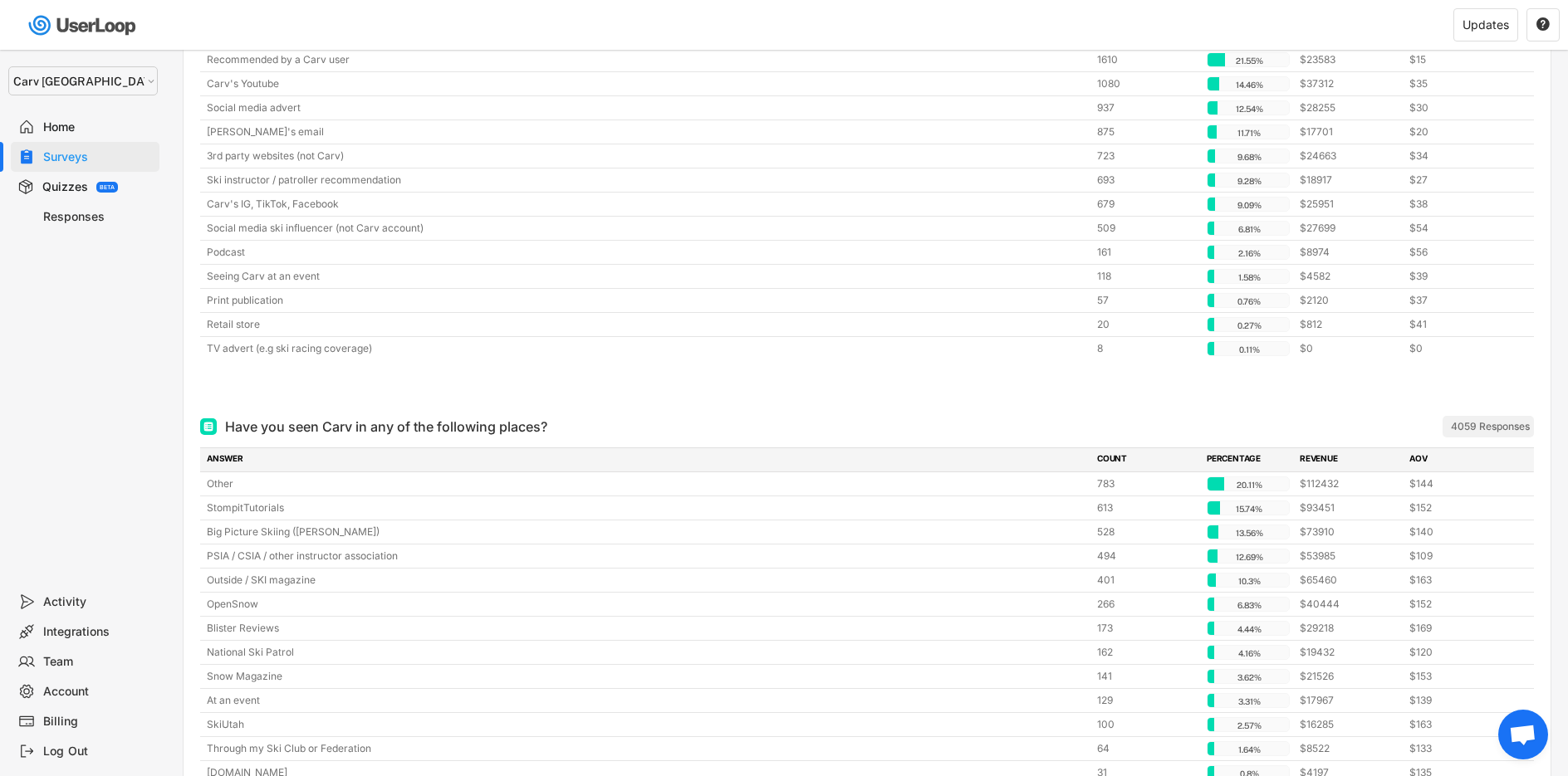
scroll to position [0, 0]
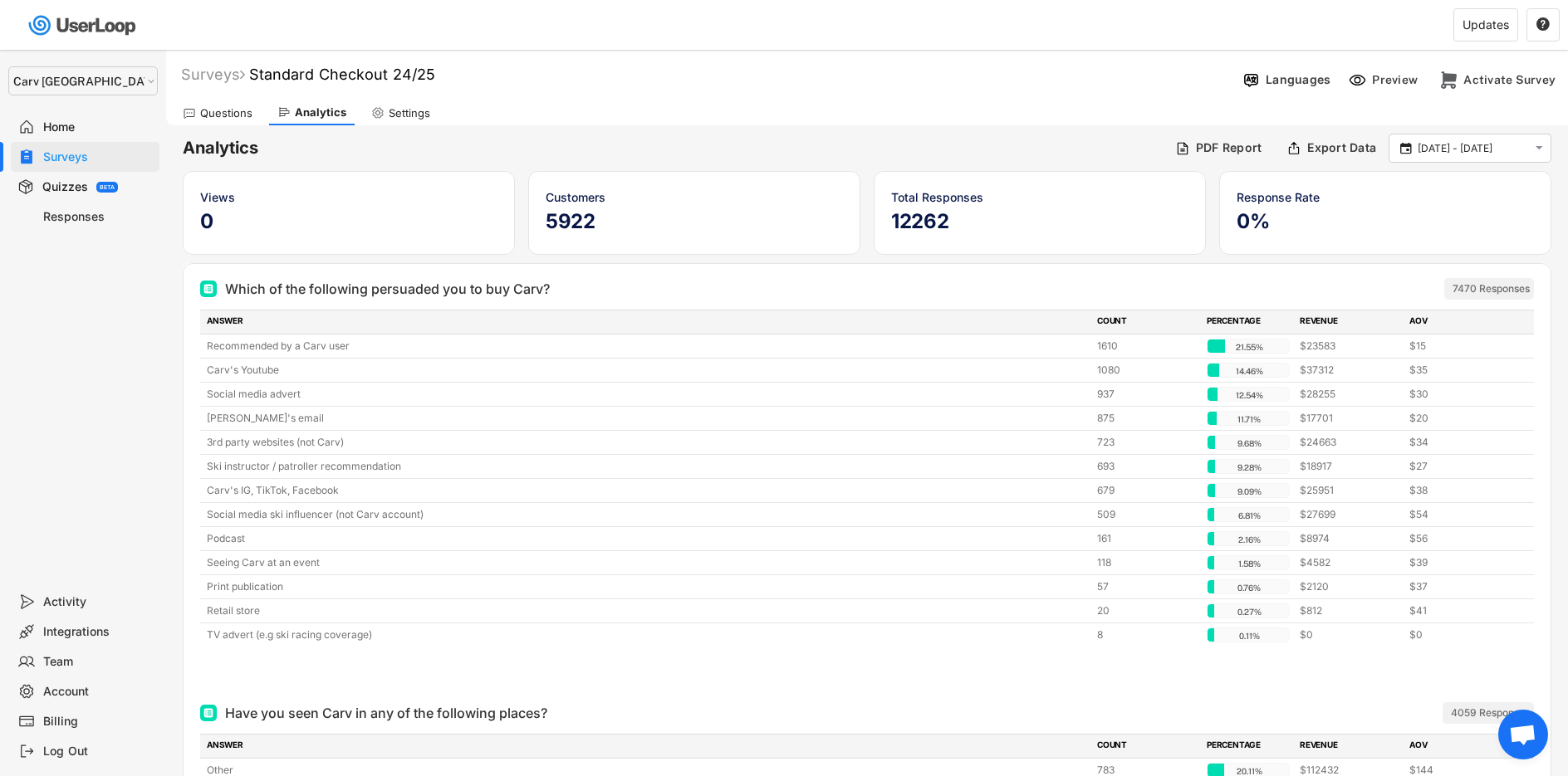
click at [404, 112] on div "Settings" at bounding box center [409, 113] width 42 height 14
select select ""monthly""
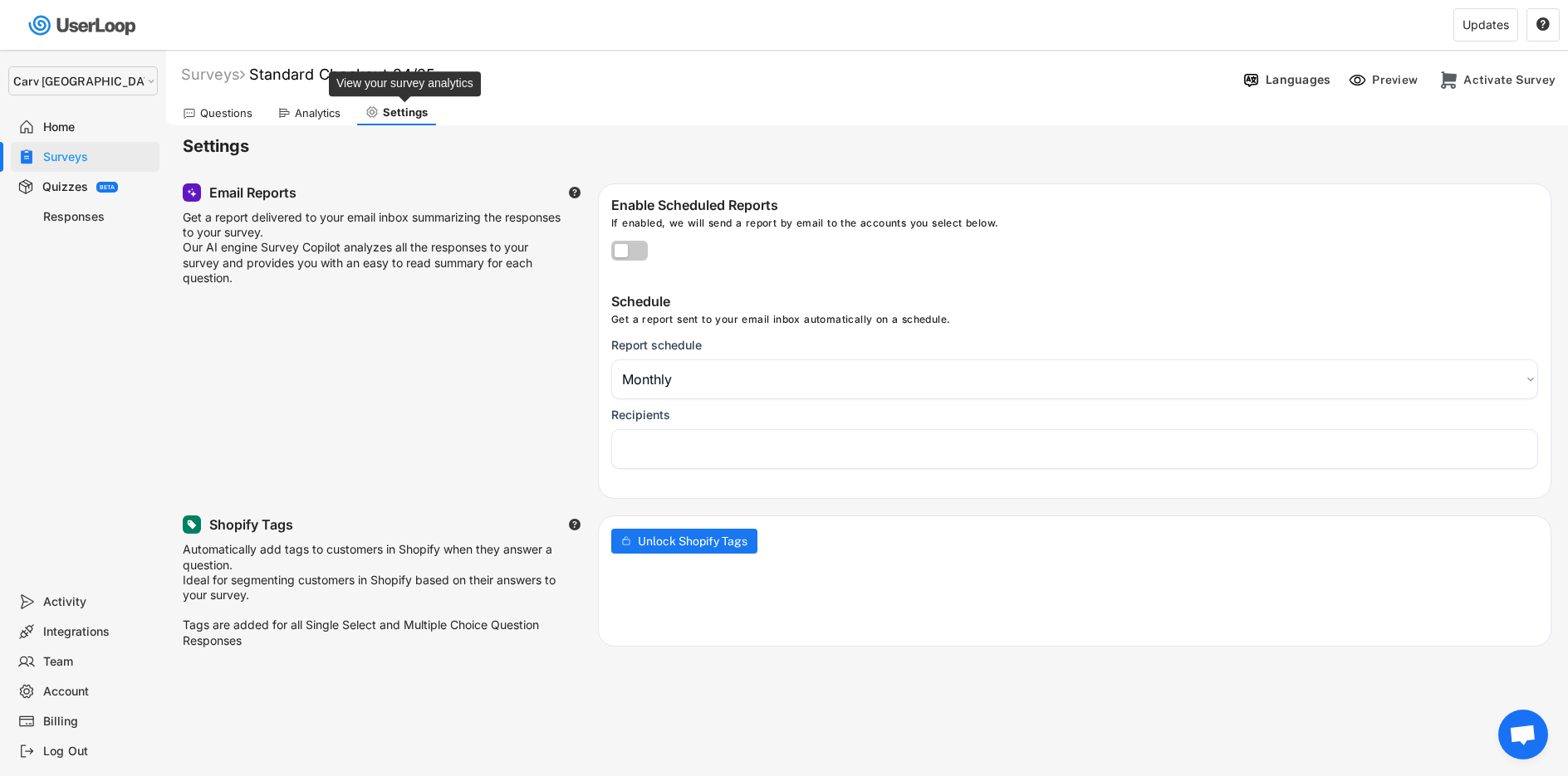
select select
click at [297, 118] on div "Analytics" at bounding box center [317, 113] width 46 height 14
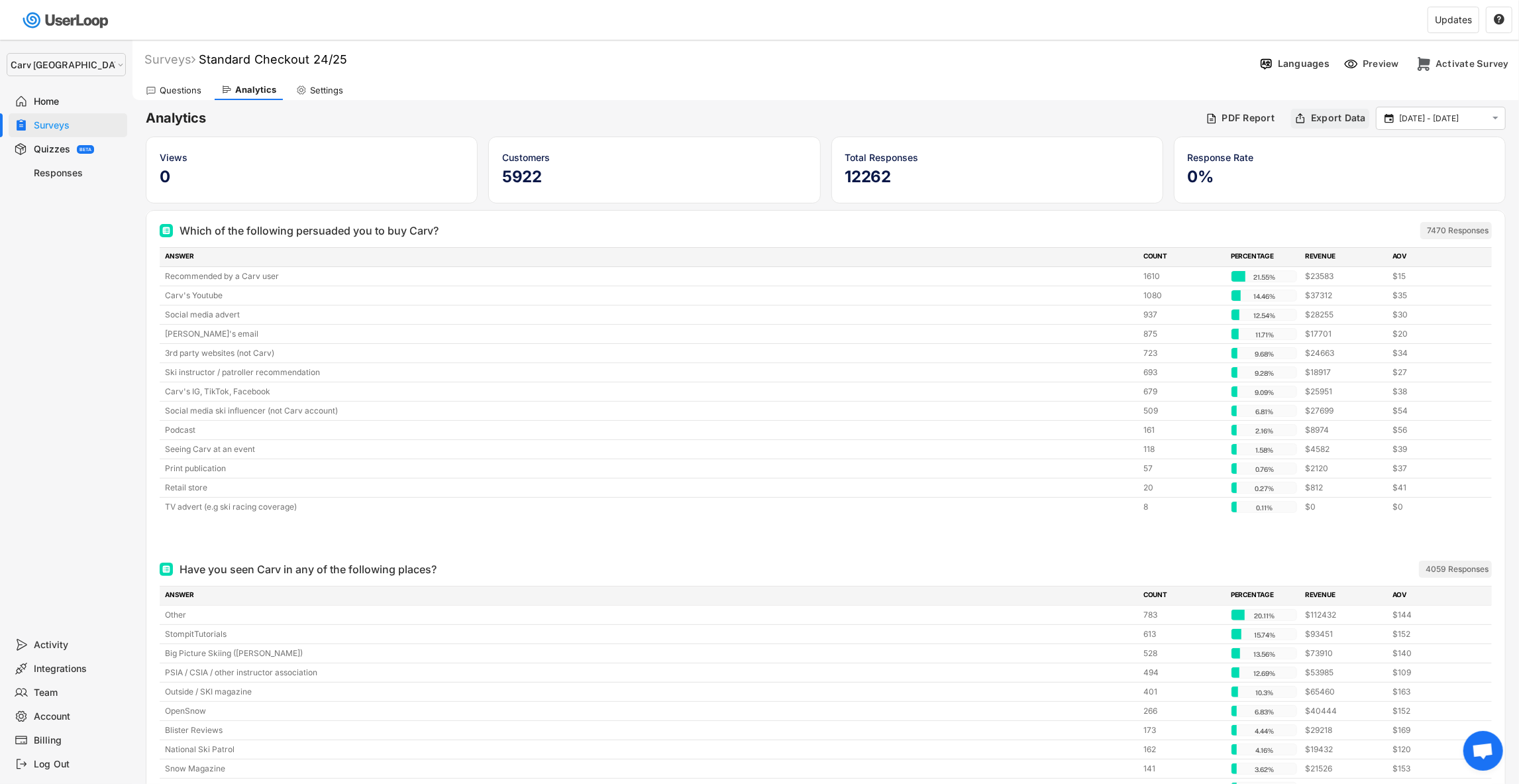
click at [1250, 111] on div "Export Data" at bounding box center [1330, 118] width 78 height 20
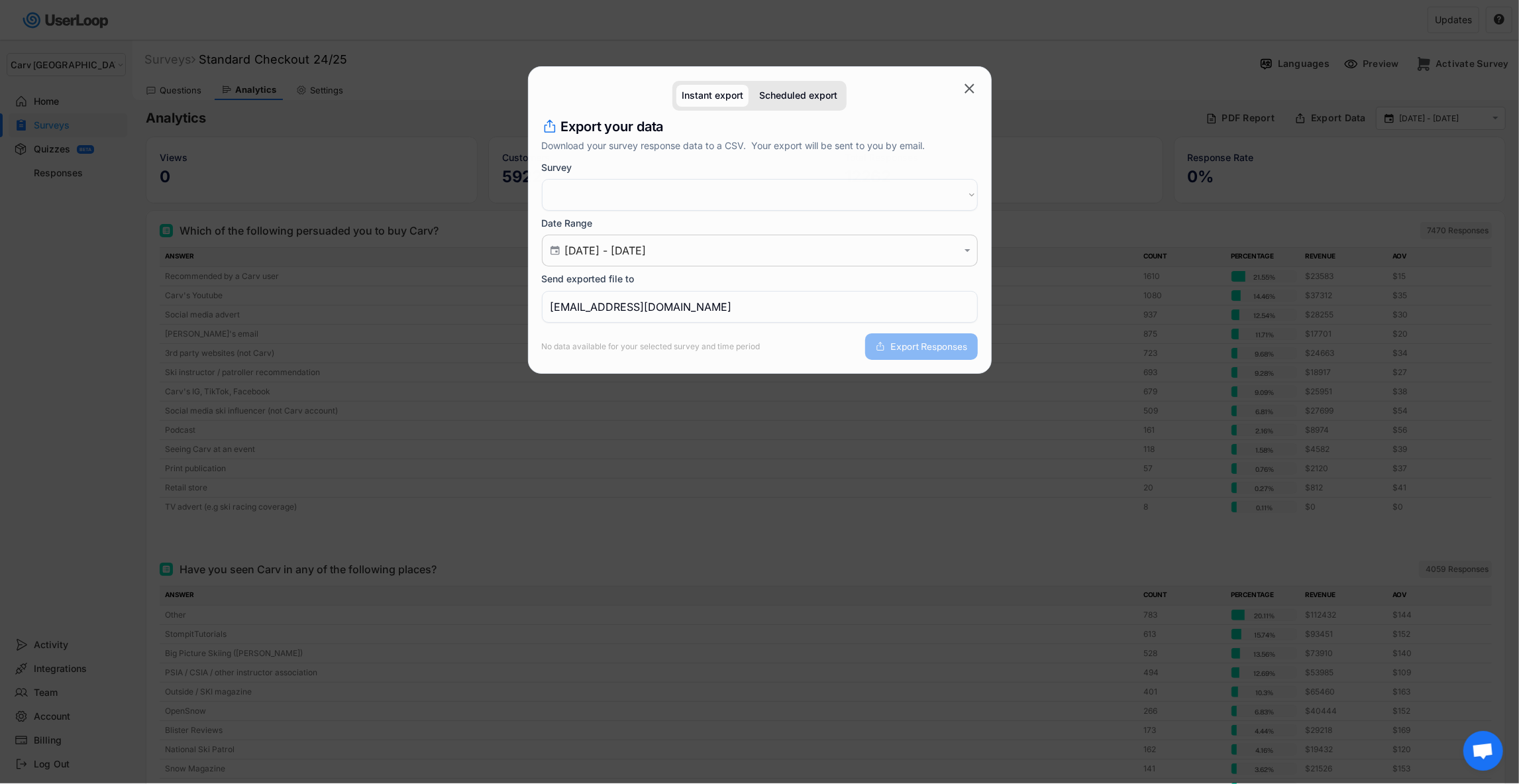
select select ""1348695171700984260__LOOKUP__1727700382044x288657472553746400""
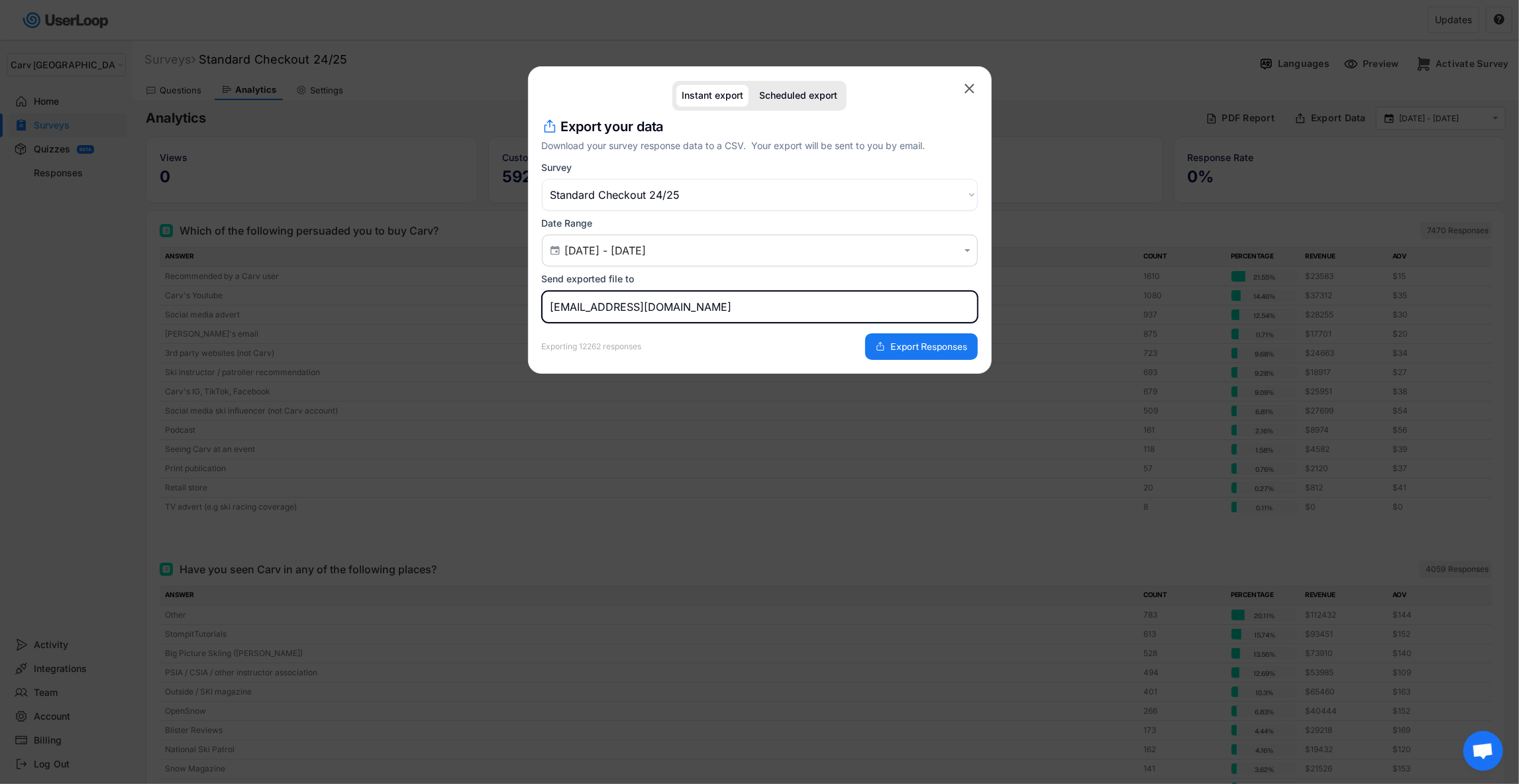
click at [699, 308] on input "[EMAIL_ADDRESS][DOMAIN_NAME]" at bounding box center [760, 307] width 436 height 32
type input "[PERSON_NAME][EMAIL_ADDRESS][PERSON_NAME][DOMAIN_NAME]"
click at [905, 340] on button "Export Responses" at bounding box center [921, 347] width 113 height 27
